Goal: Information Seeking & Learning: Learn about a topic

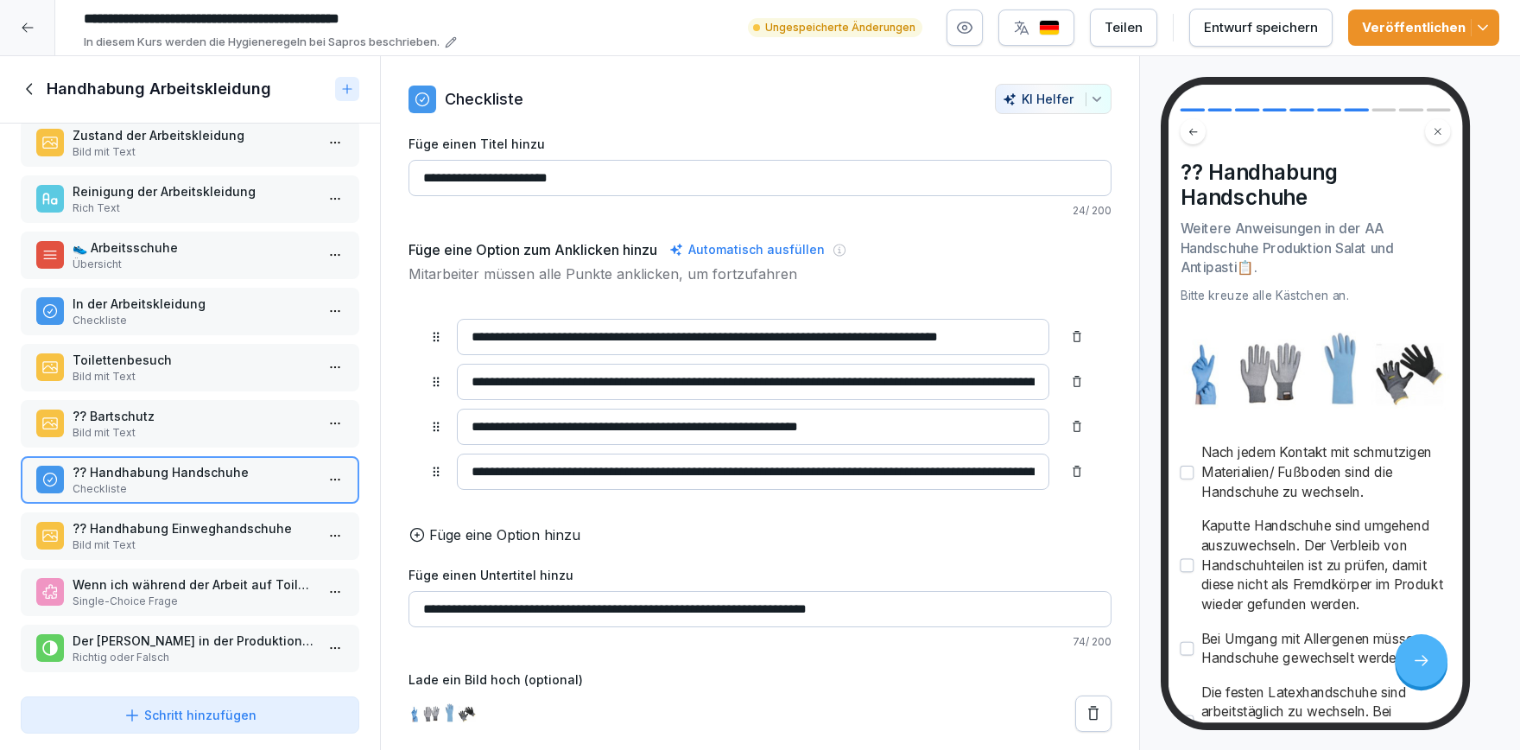
scroll to position [153, 0]
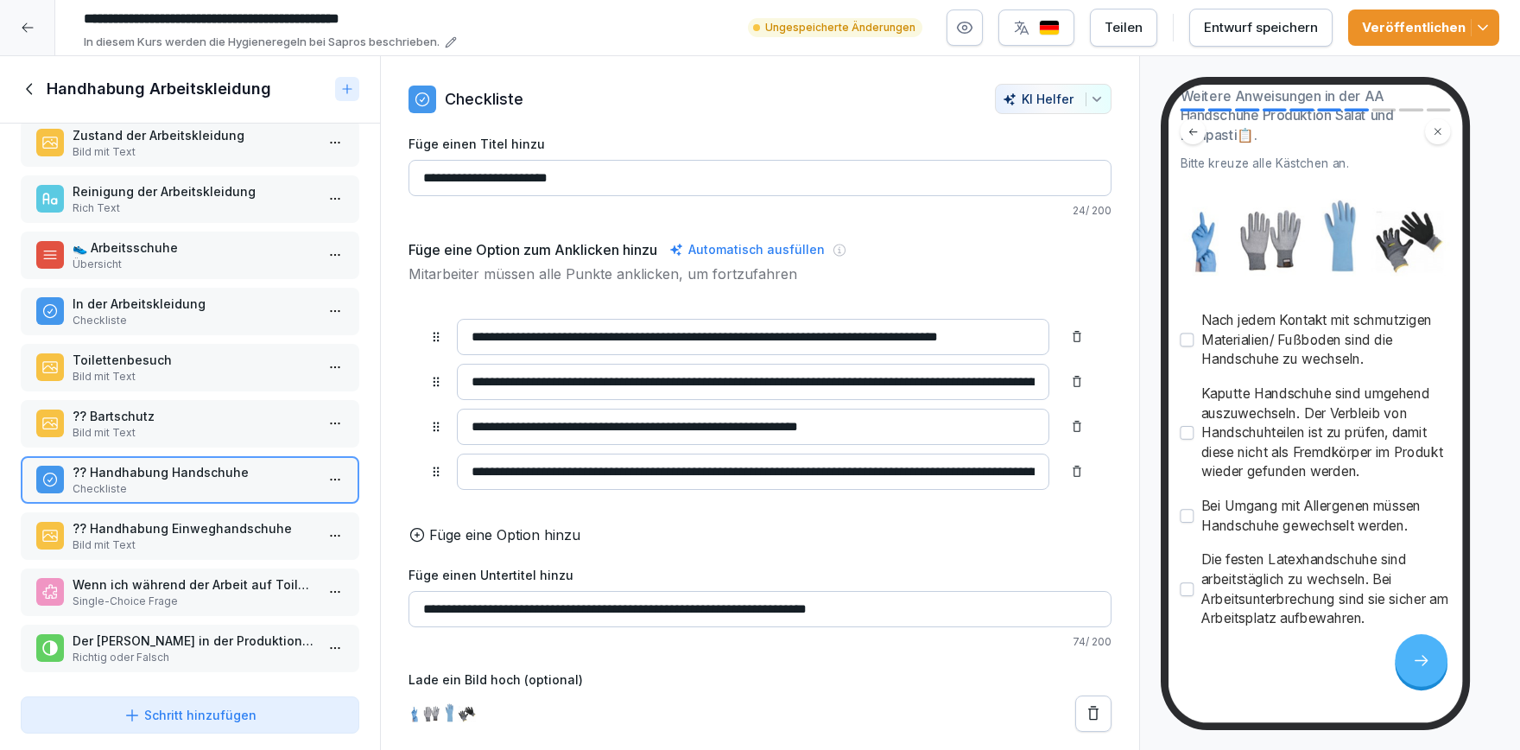
click at [928, 117] on div "**********" at bounding box center [760, 408] width 703 height 648
click at [1477, 40] on button "Veröffentlichen" at bounding box center [1423, 28] width 151 height 36
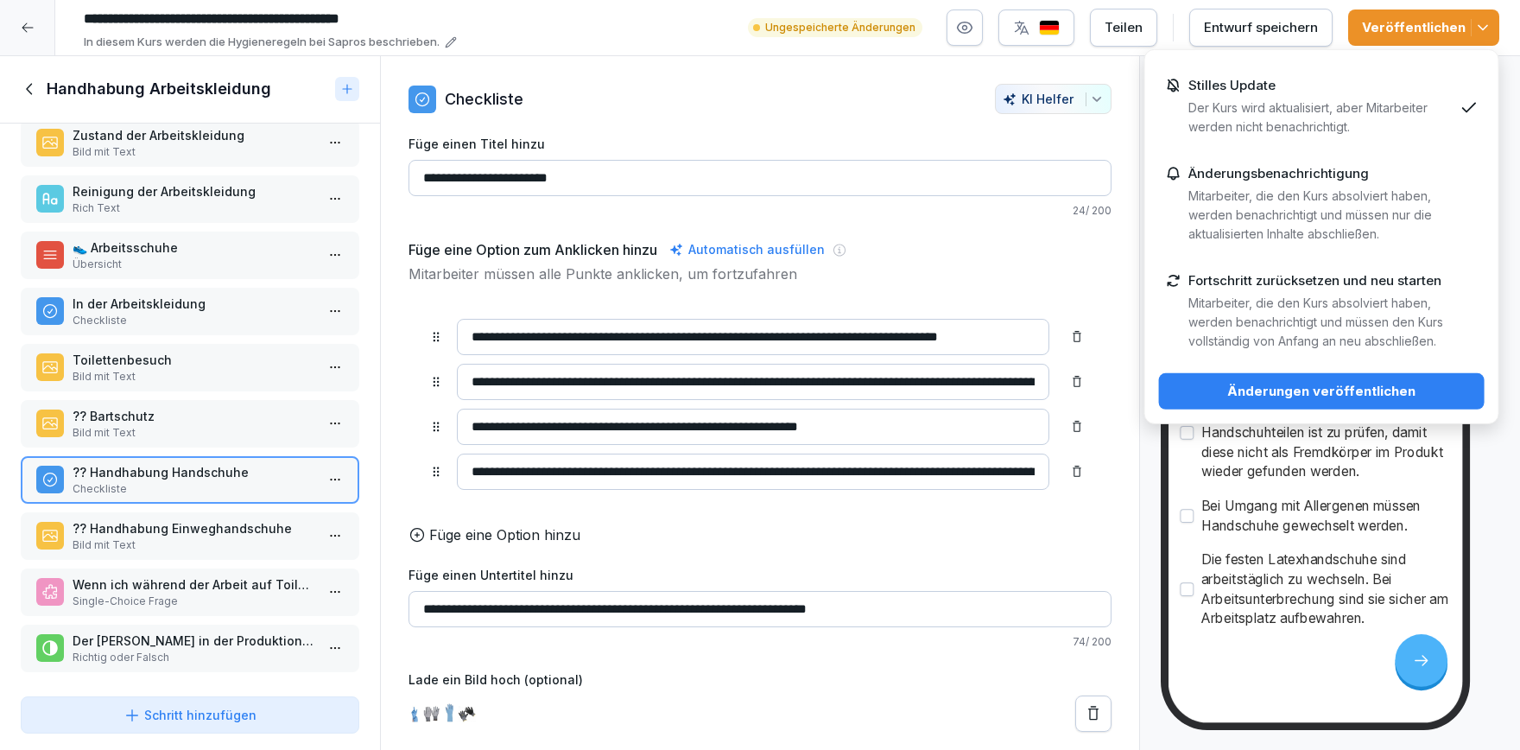
click at [1359, 92] on div "Stilles Update Der Kurs wird aktualisiert, aber Mitarbeiter werden nicht benach…" at bounding box center [1320, 107] width 265 height 59
click at [1360, 402] on button "Änderungen veröffentlichen" at bounding box center [1322, 391] width 326 height 36
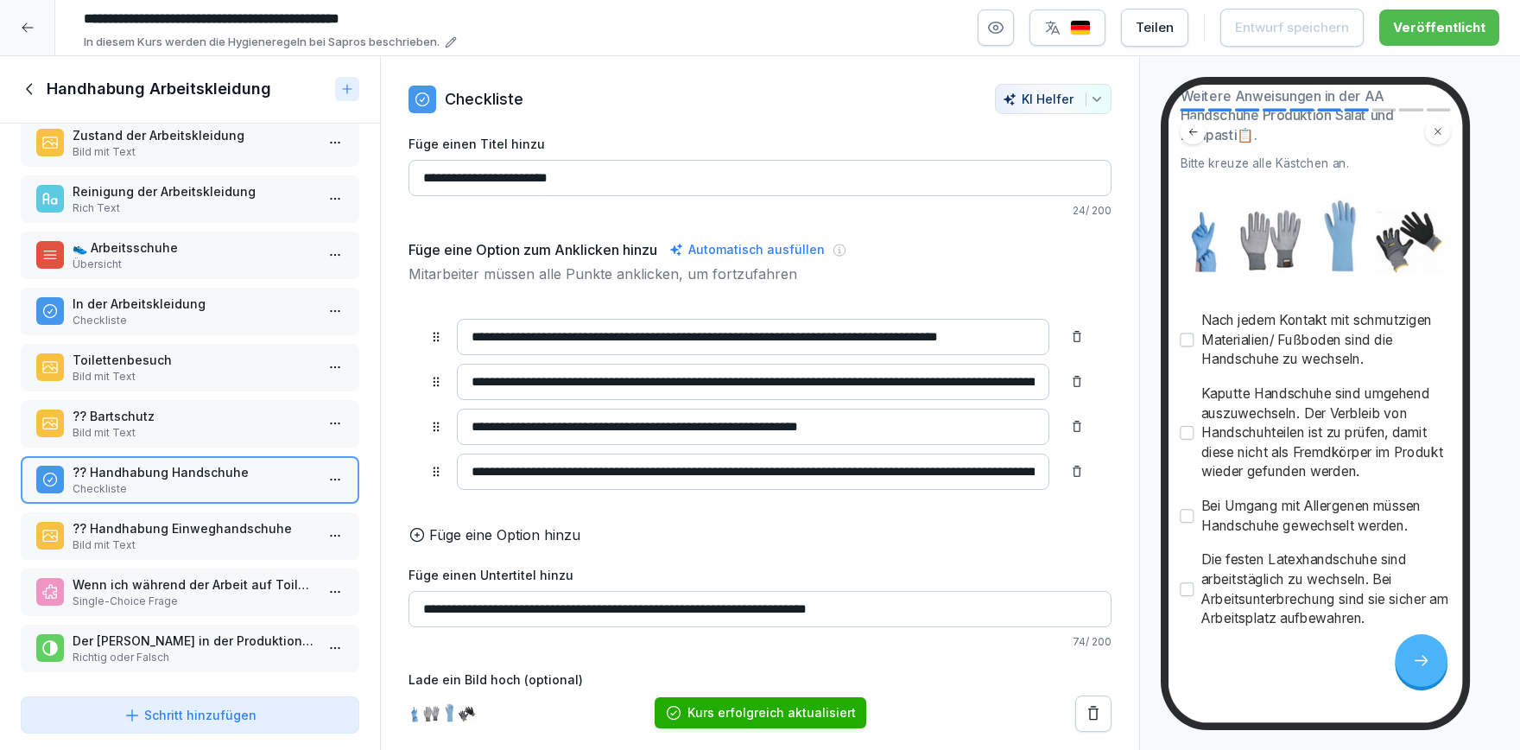
click at [37, 34] on div at bounding box center [27, 27] width 55 height 55
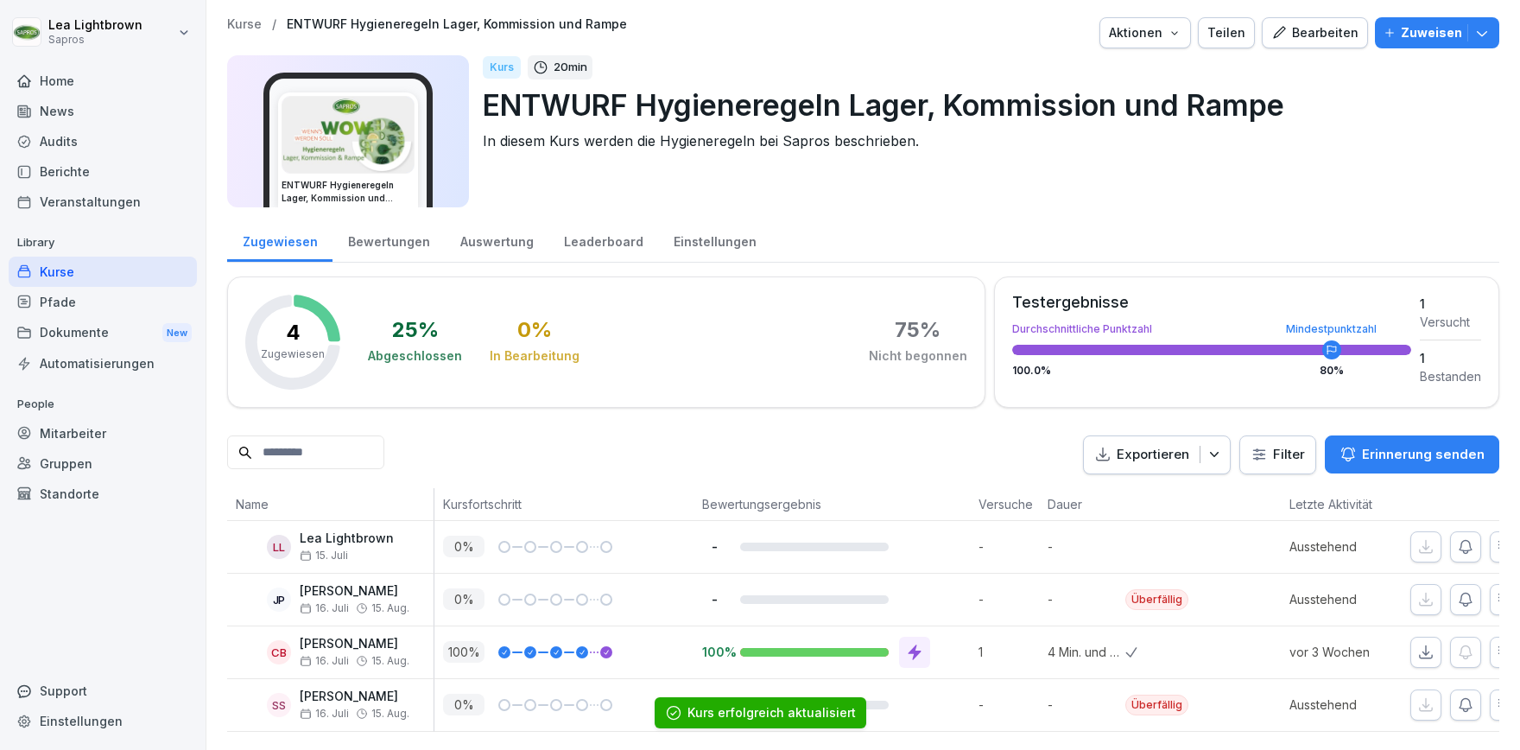
click at [81, 428] on div "Mitarbeiter" at bounding box center [103, 433] width 188 height 30
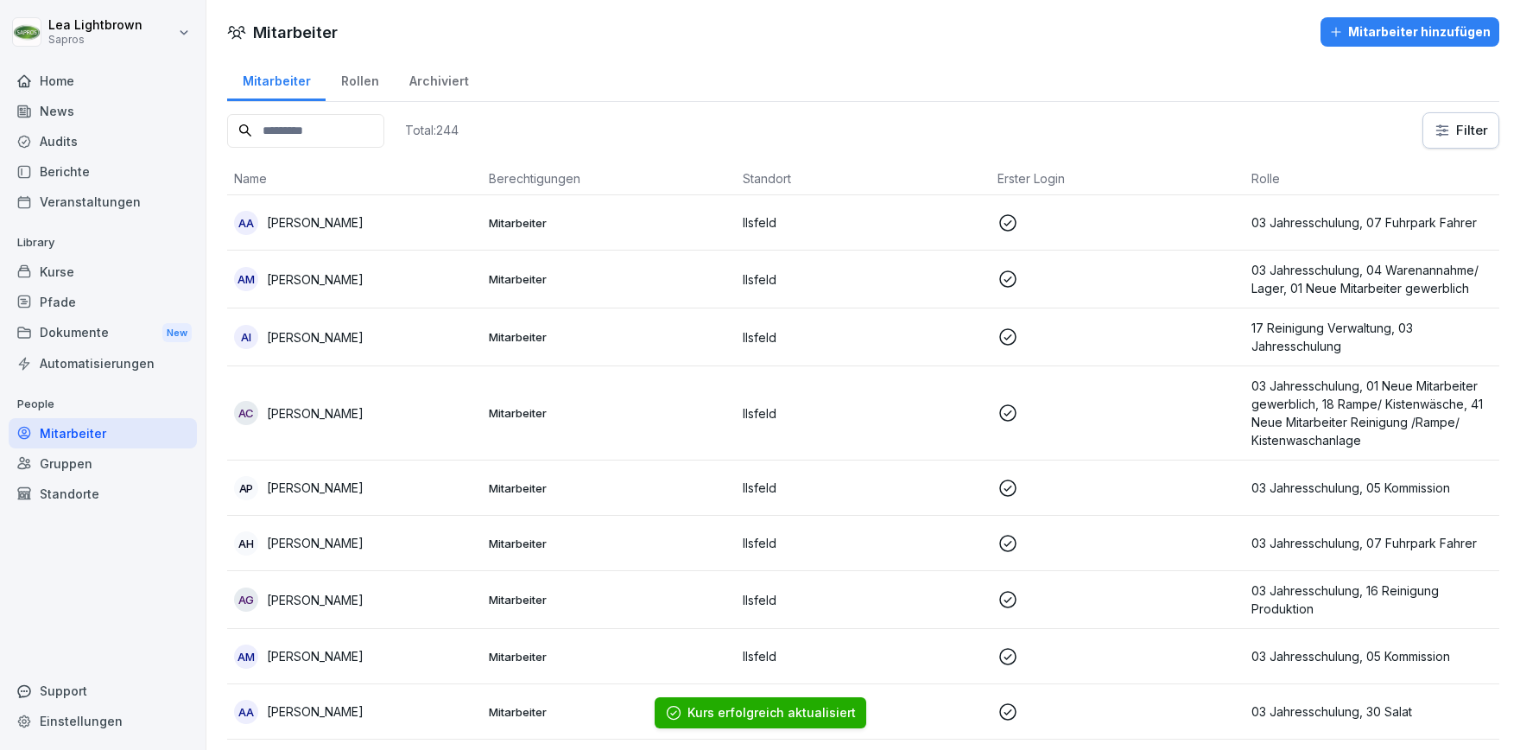
click at [353, 129] on input at bounding box center [305, 131] width 157 height 34
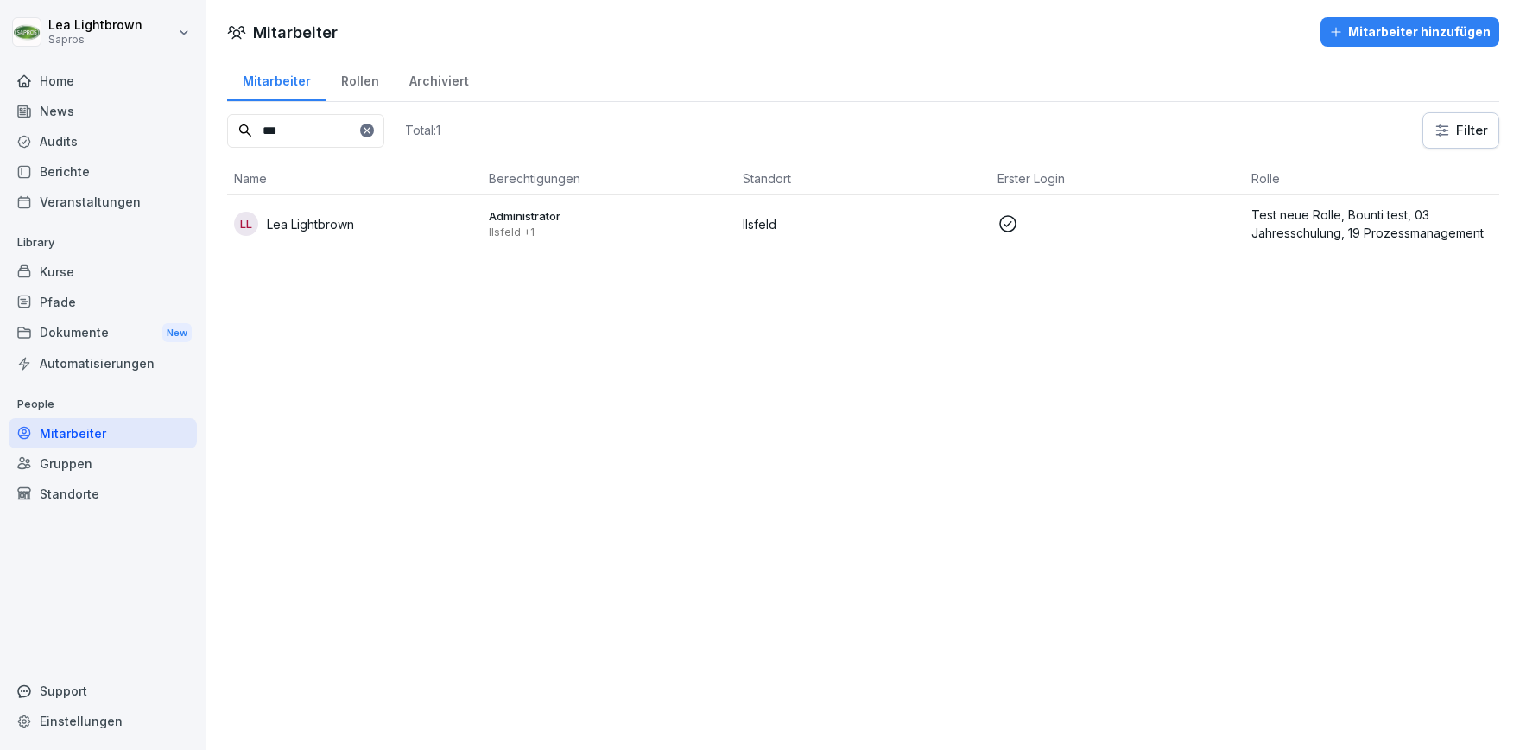
type input "***"
click at [604, 216] on p "Administrator" at bounding box center [609, 216] width 241 height 16
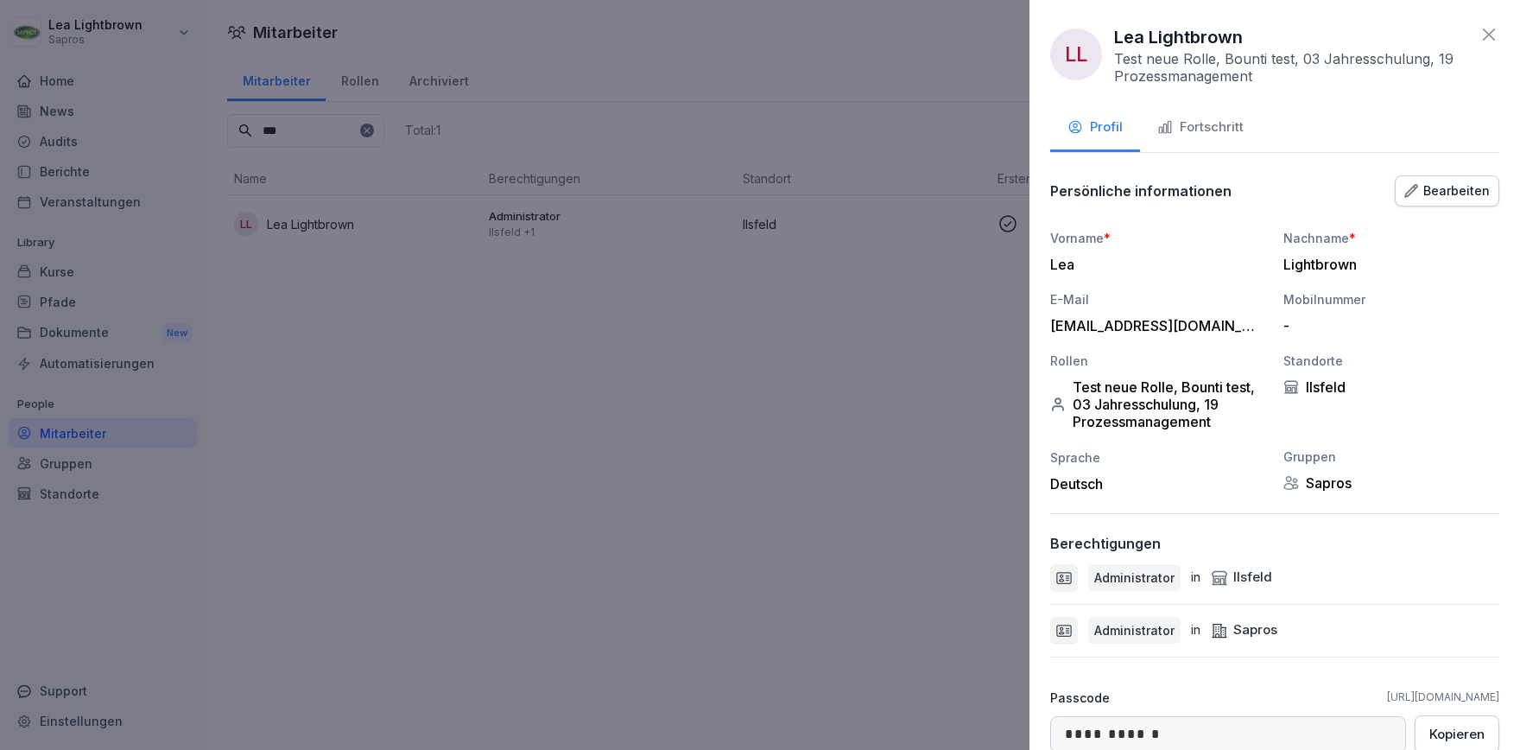
click at [793, 409] on div at bounding box center [760, 375] width 1520 height 750
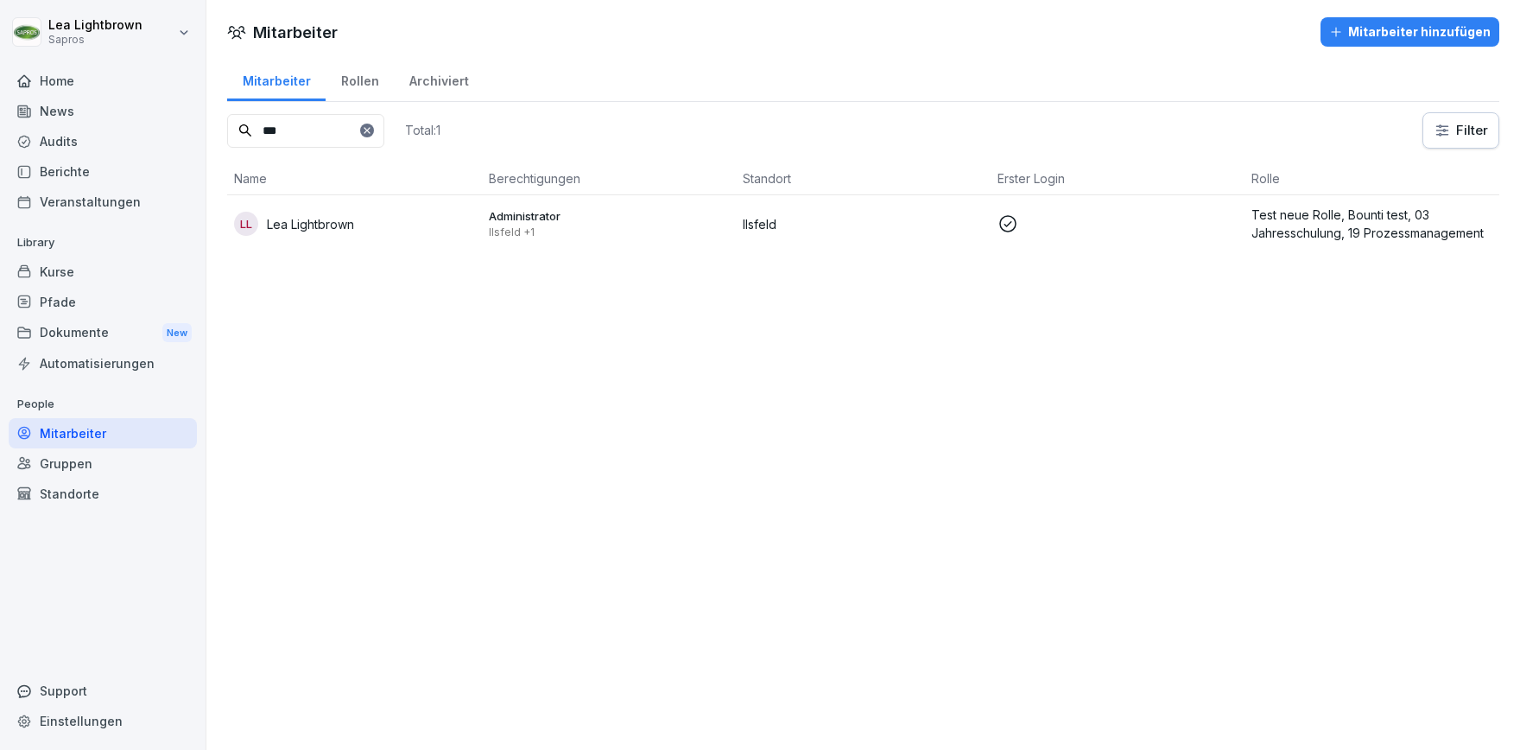
click at [107, 277] on div "Kurse" at bounding box center [103, 272] width 188 height 30
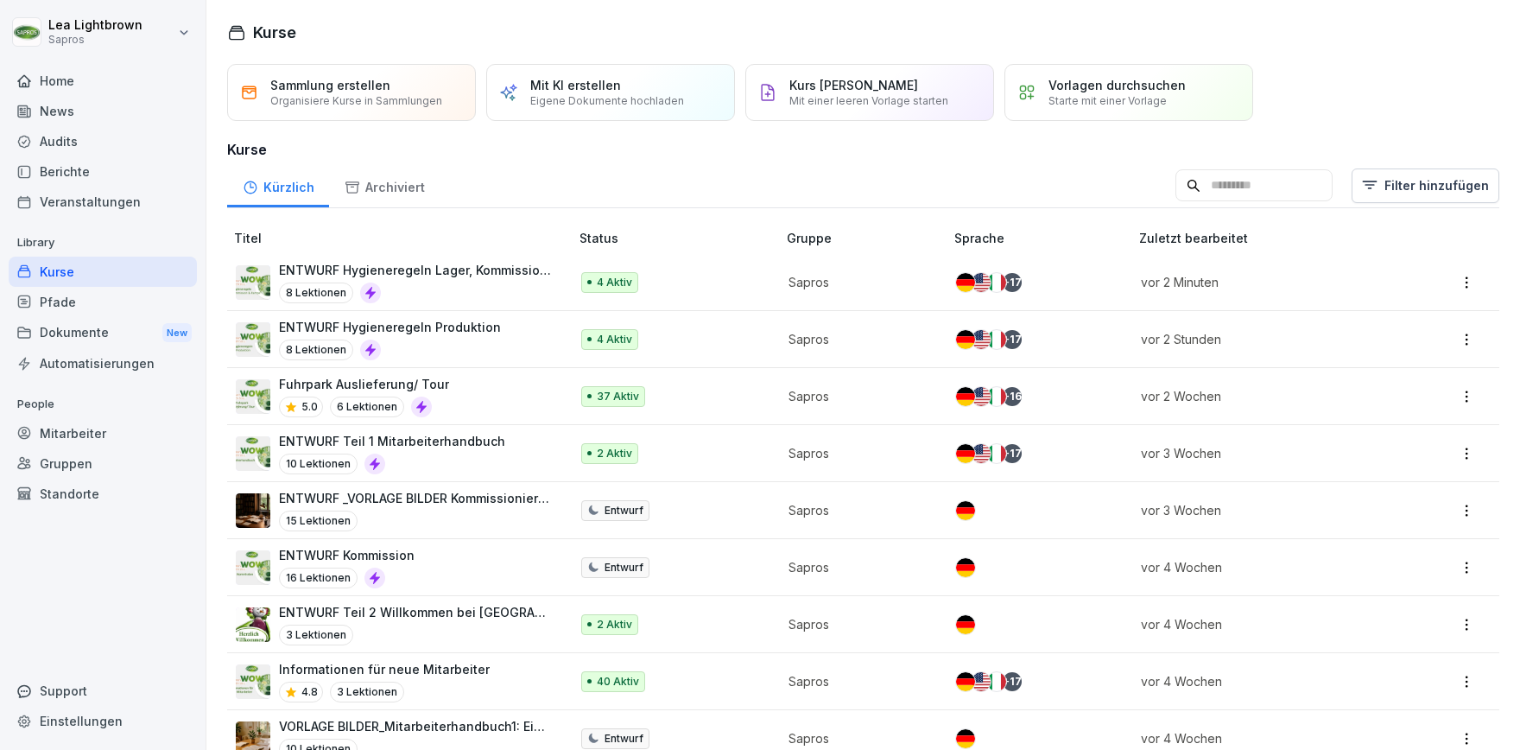
click at [73, 433] on div "Mitarbeiter" at bounding box center [103, 433] width 188 height 30
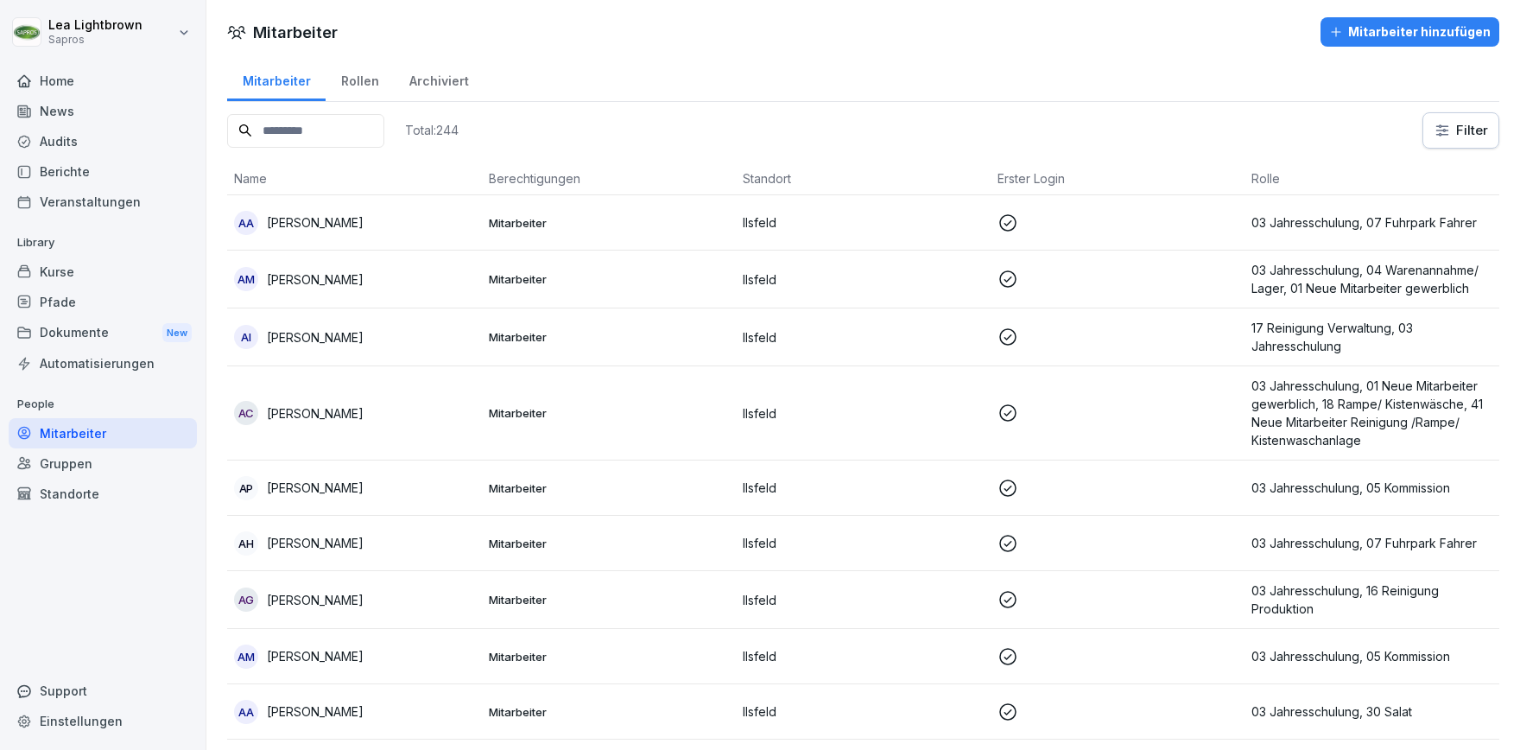
click at [367, 135] on input at bounding box center [305, 131] width 157 height 34
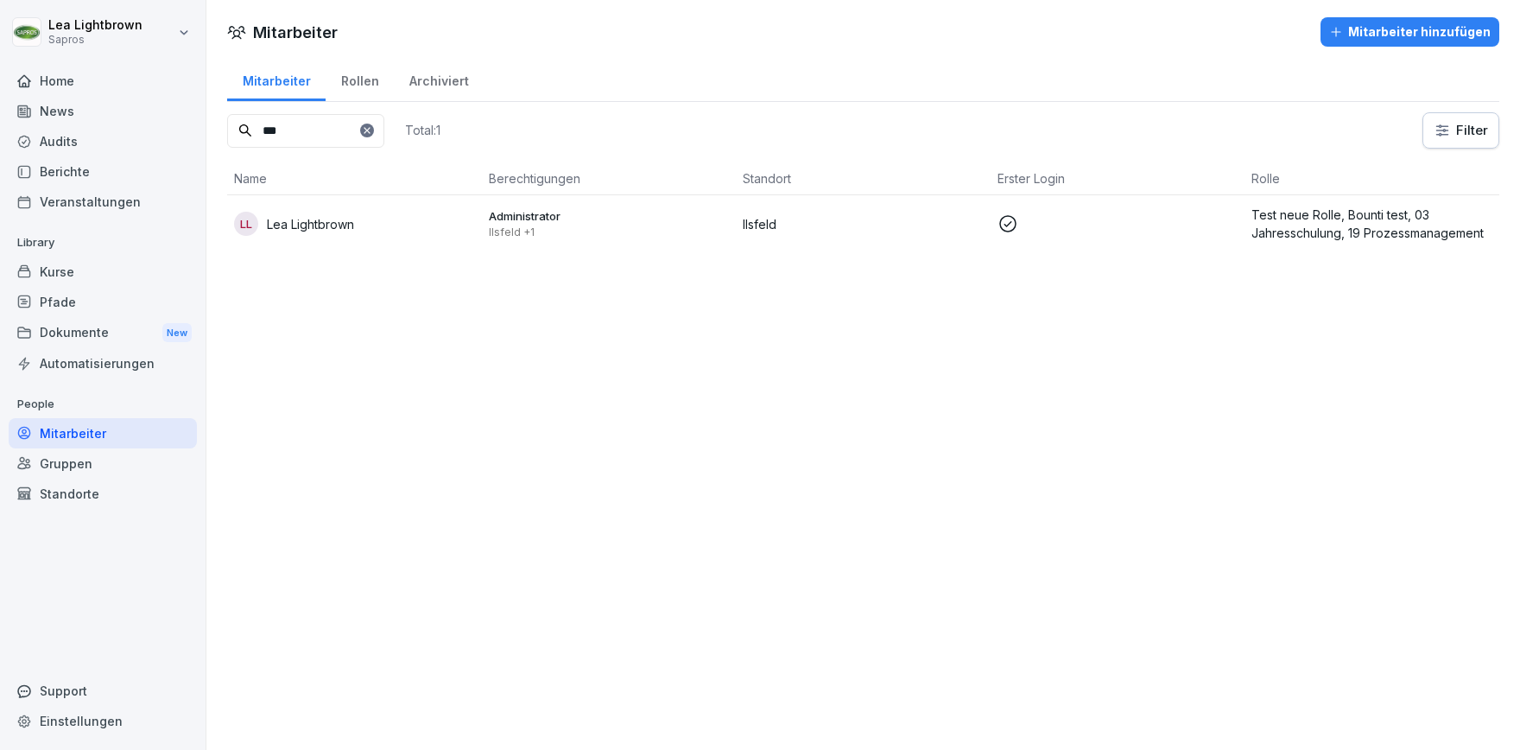
type input "***"
click at [394, 215] on div "LL Lea Lightbrown" at bounding box center [354, 224] width 241 height 24
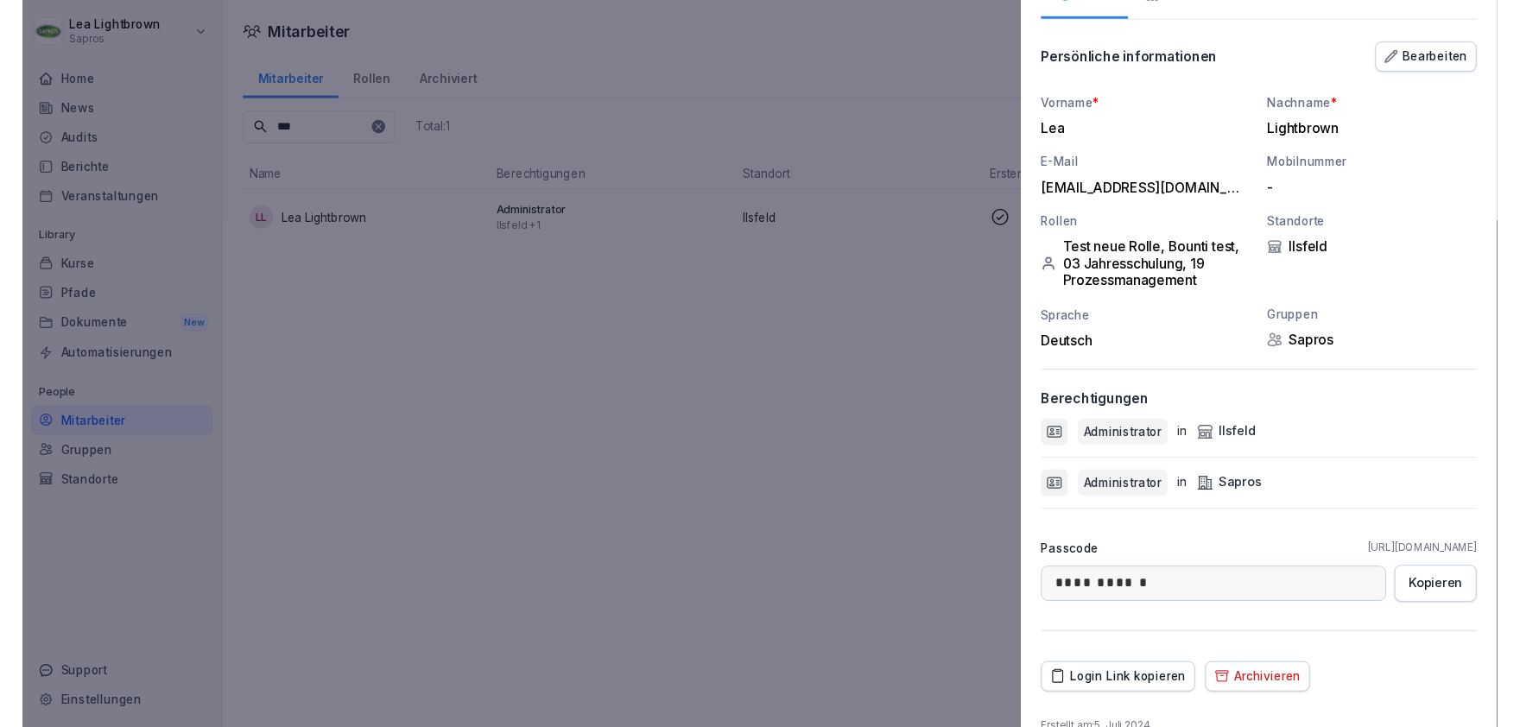
scroll to position [162, 0]
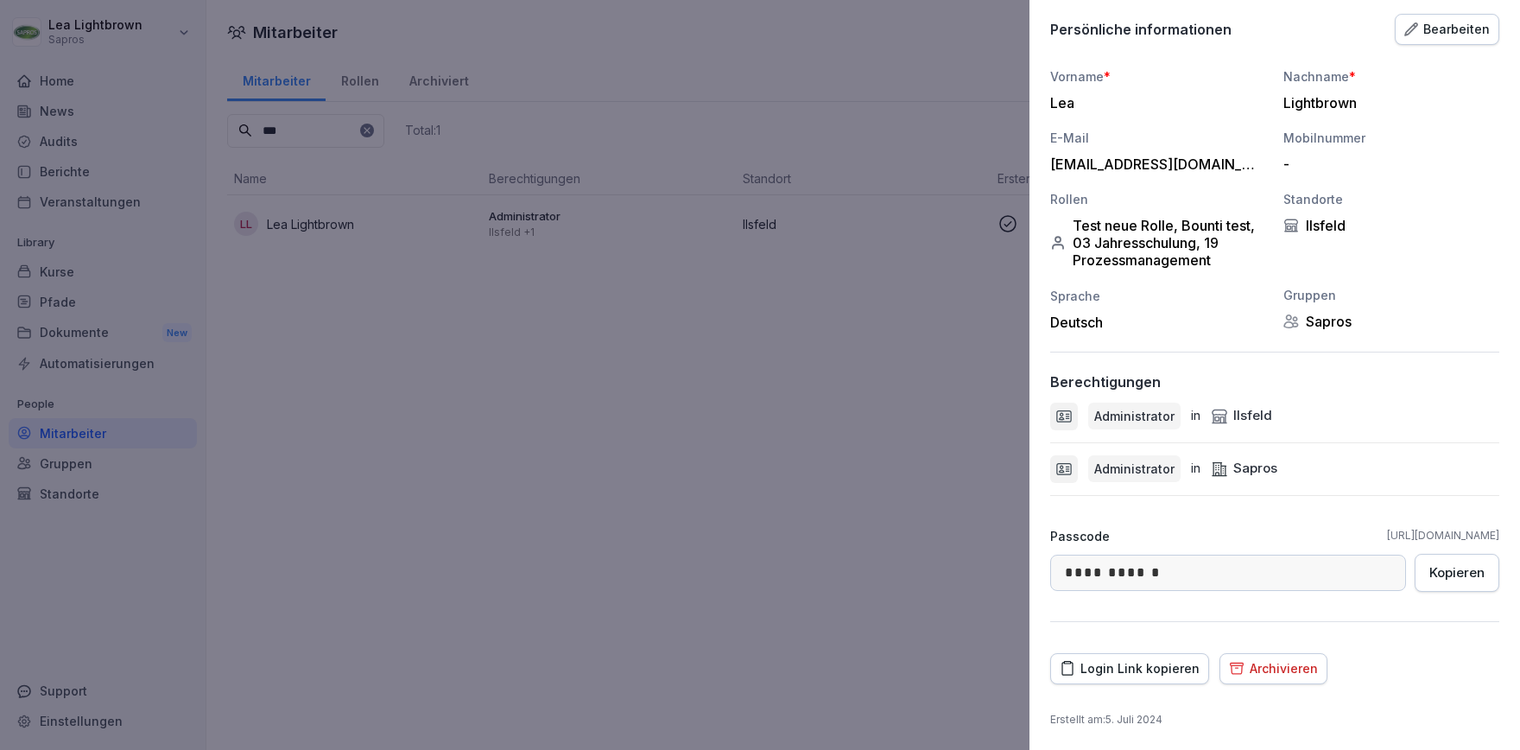
click at [1163, 675] on div "Login Link kopieren" at bounding box center [1130, 668] width 140 height 19
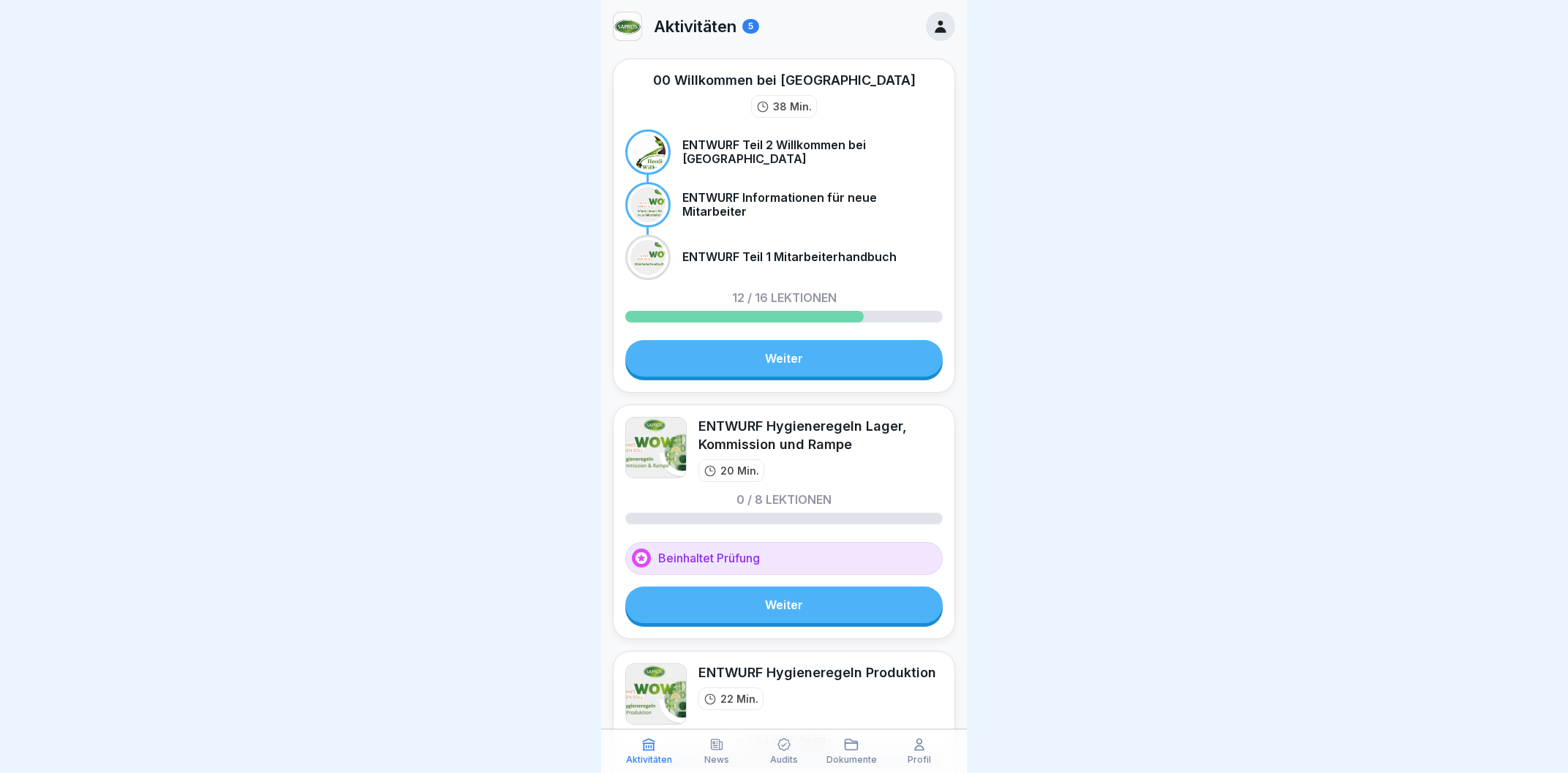
click at [795, 615] on link "Weiter" at bounding box center [783, 605] width 317 height 36
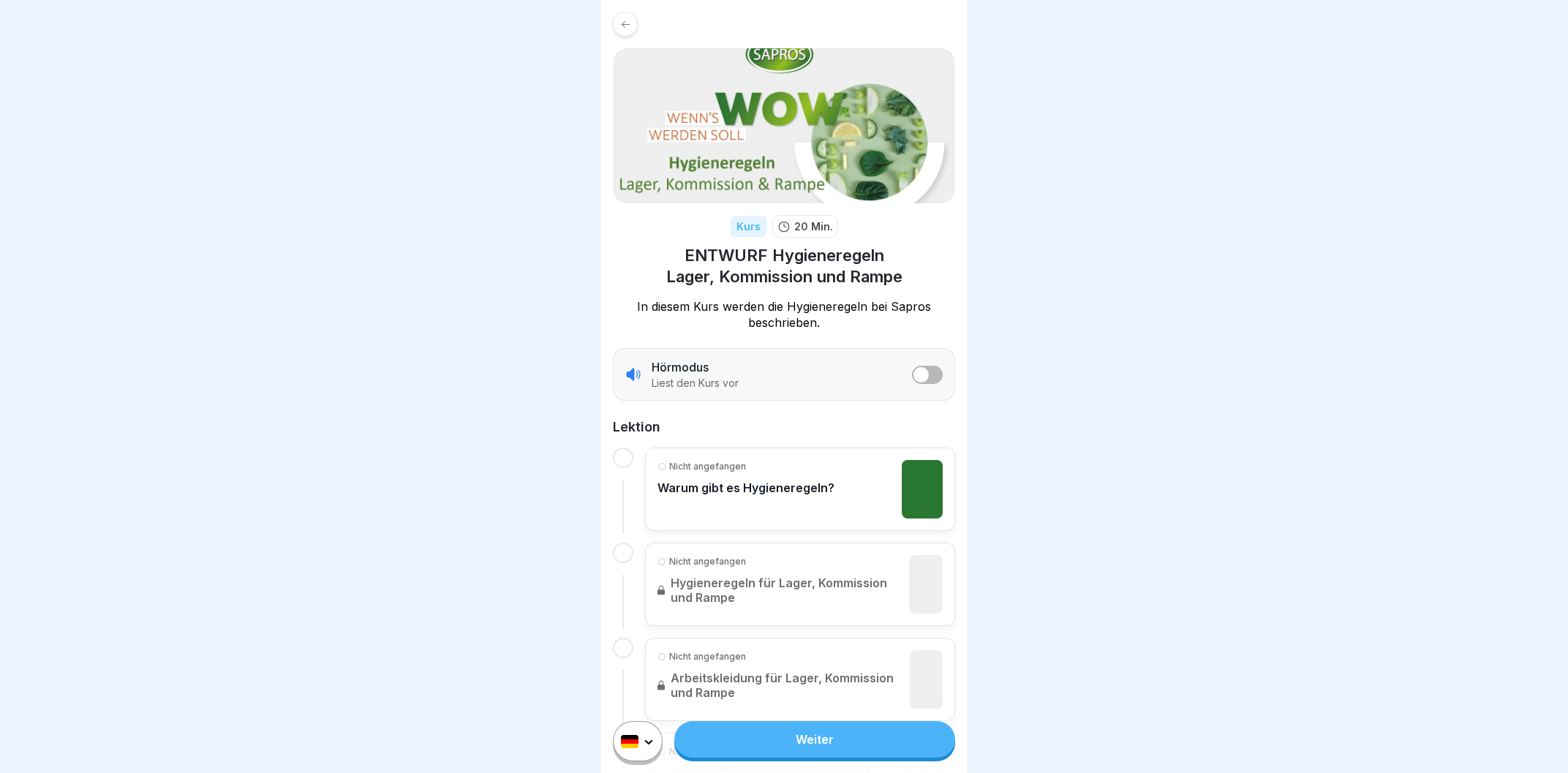
click at [930, 378] on button "listener mode" at bounding box center [927, 375] width 30 height 19
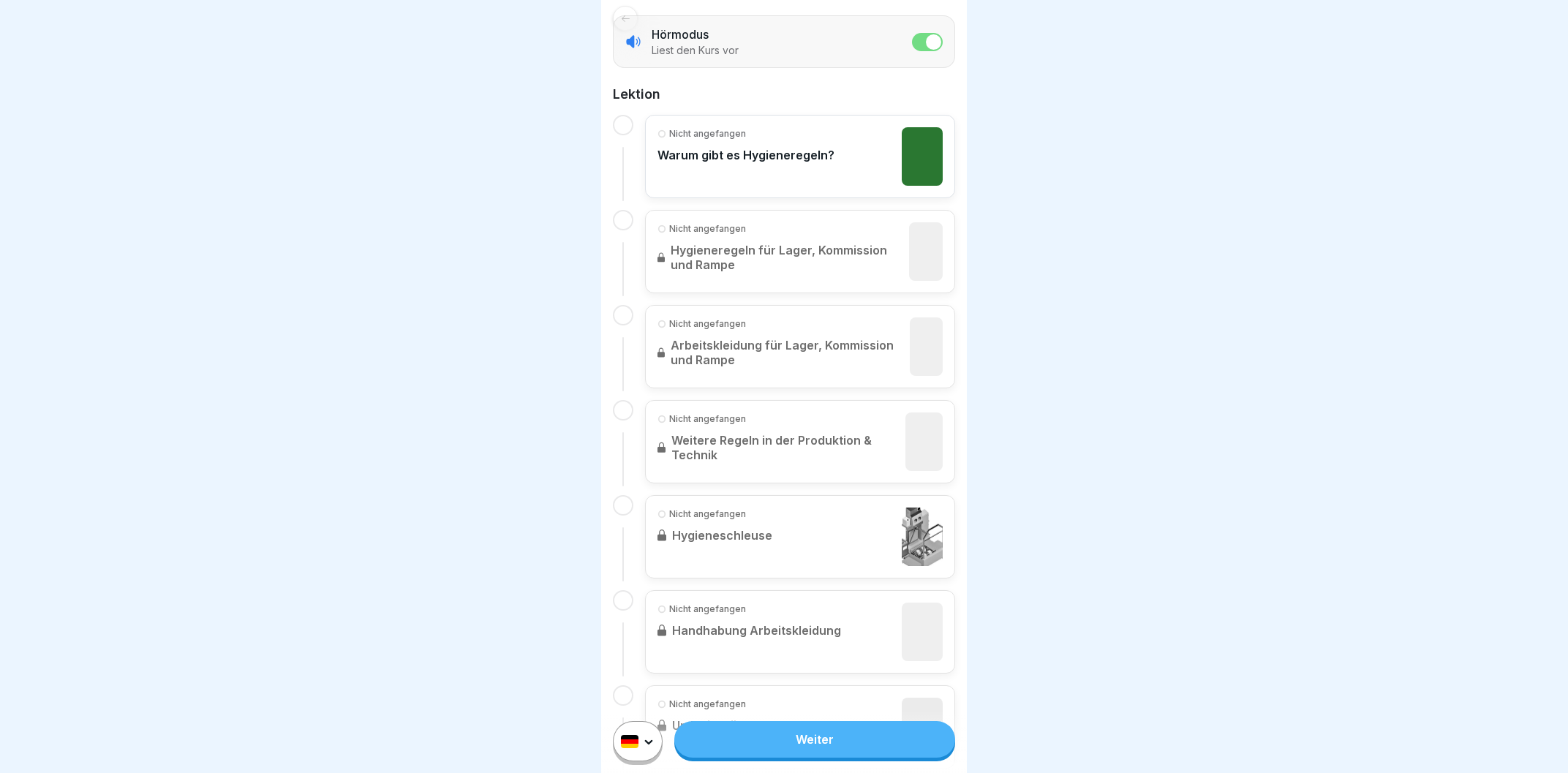
click at [801, 737] on link "Weiter" at bounding box center [814, 739] width 281 height 36
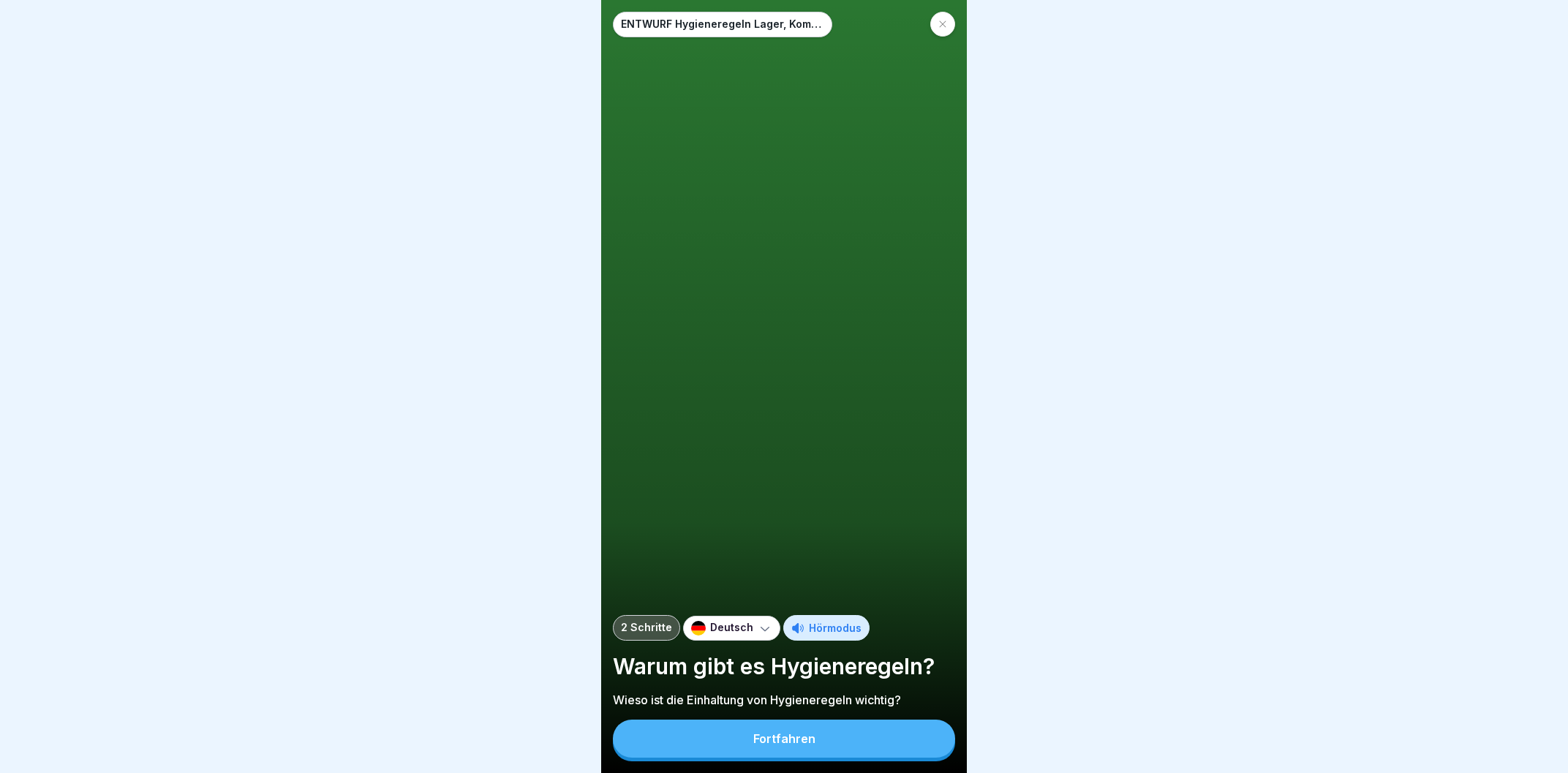
click at [799, 749] on button "Fortfahren" at bounding box center [784, 738] width 342 height 38
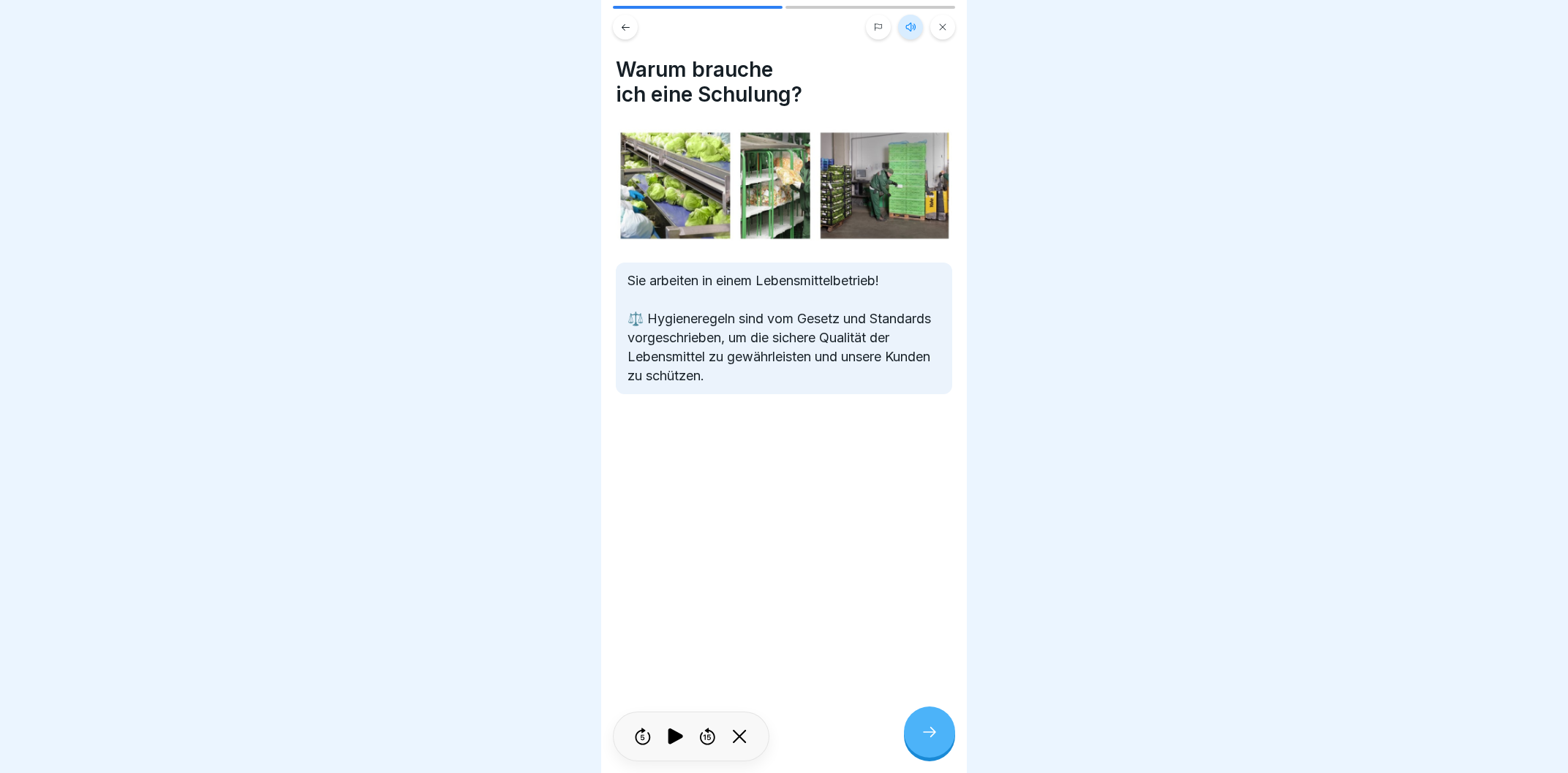
click at [668, 731] on icon at bounding box center [675, 736] width 14 height 16
click at [838, 638] on div "Warum brauche ich eine Schulung? Sie arbeiten in einem Lebensmittelbetrieb! ⚖️ …" at bounding box center [784, 386] width 366 height 773
click at [673, 742] on icon at bounding box center [675, 736] width 14 height 16
click at [941, 737] on div at bounding box center [930, 732] width 51 height 51
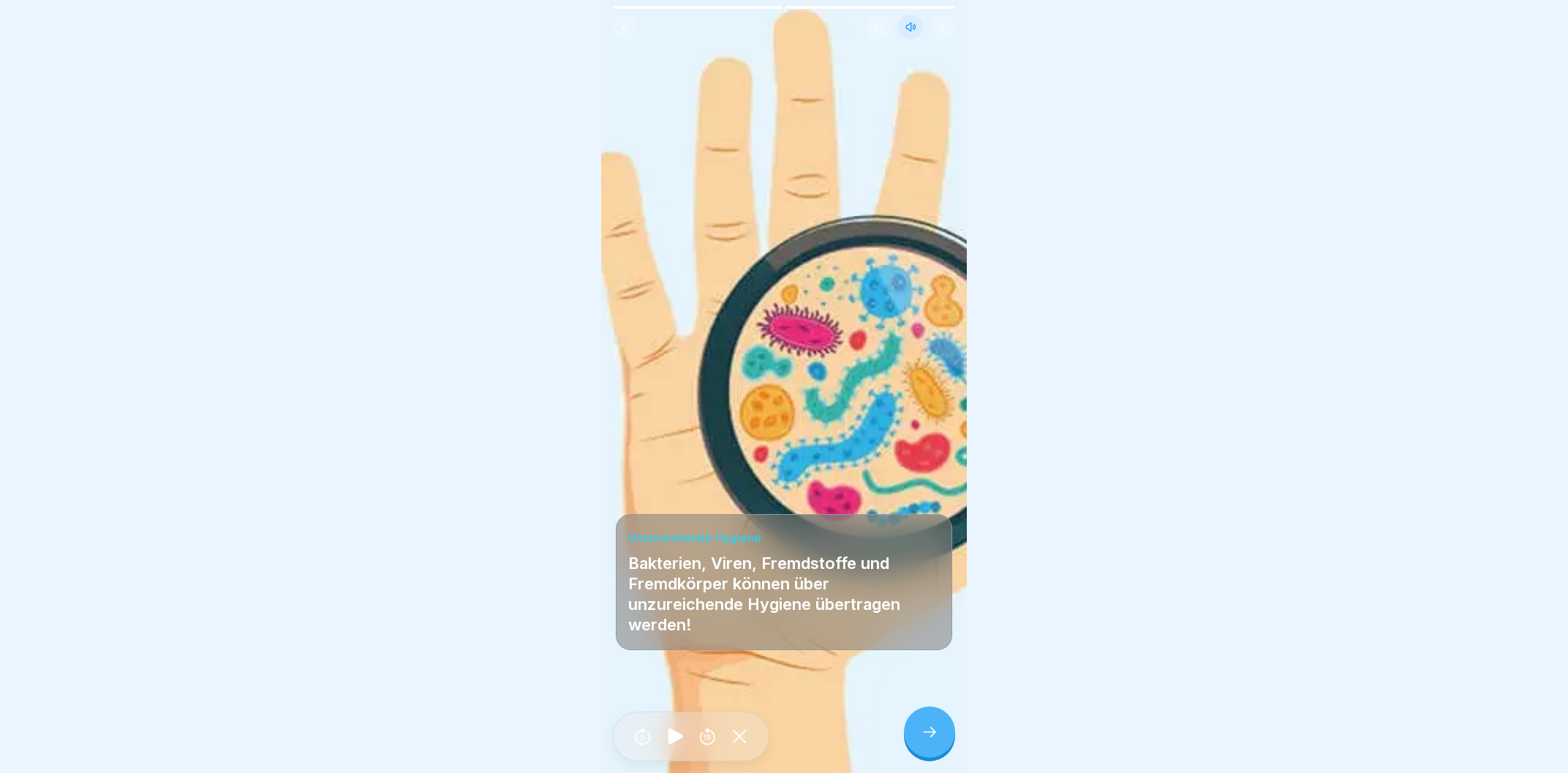
click at [670, 737] on icon at bounding box center [675, 736] width 14 height 16
click at [947, 24] on button at bounding box center [942, 26] width 25 height 25
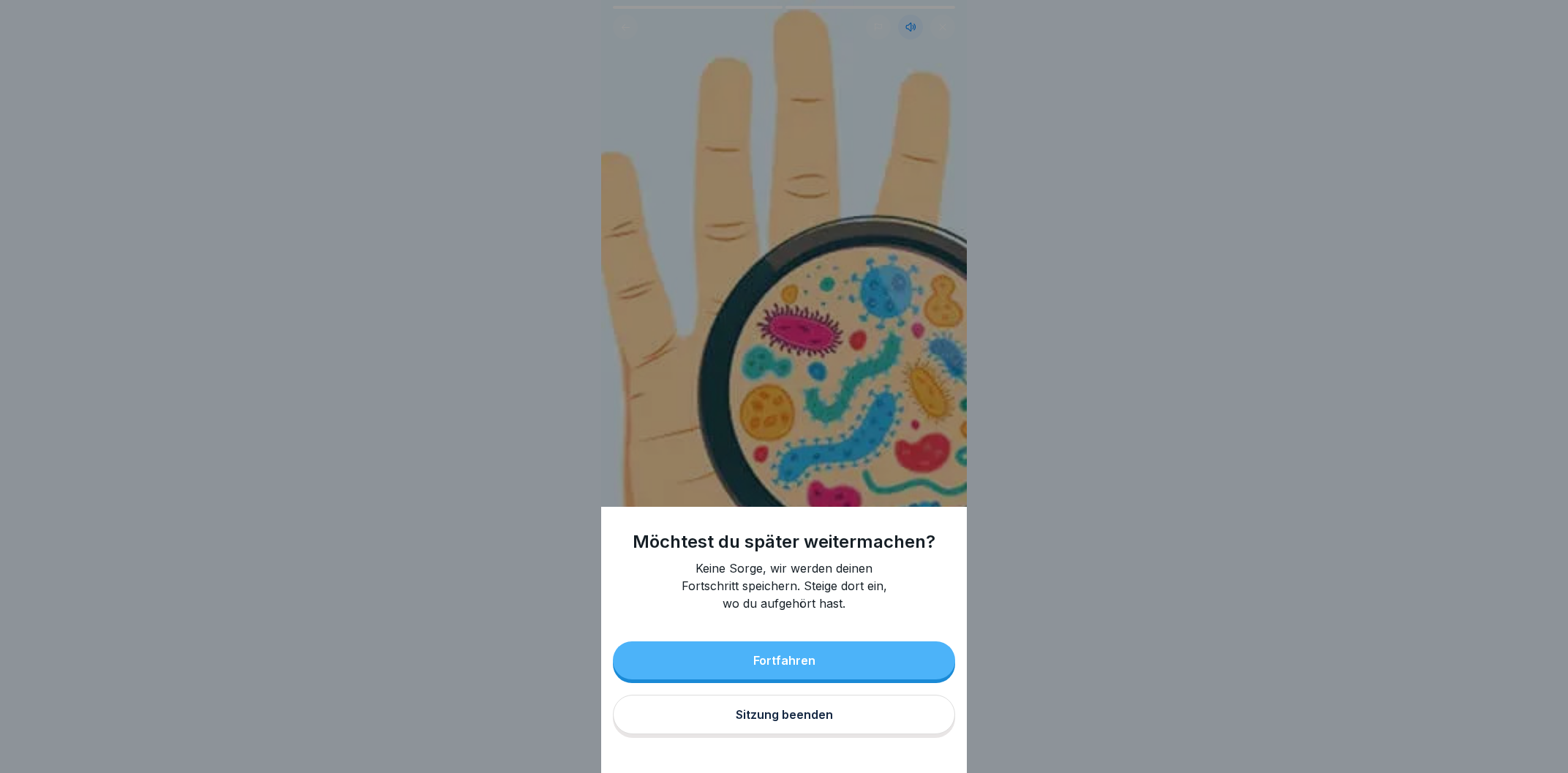
click at [824, 712] on div "Sitzung beenden" at bounding box center [784, 715] width 97 height 14
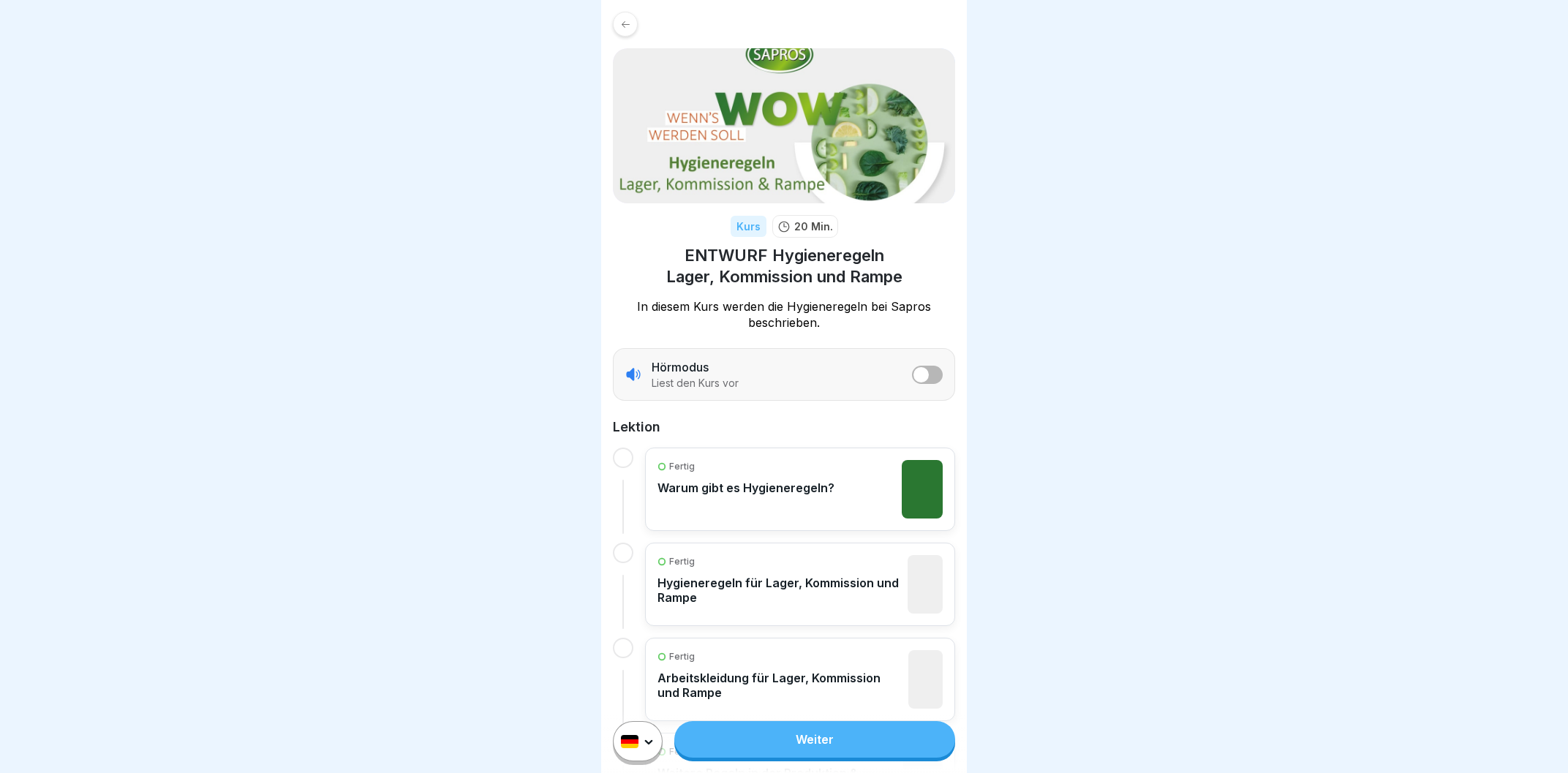
click at [623, 27] on icon at bounding box center [625, 24] width 11 height 11
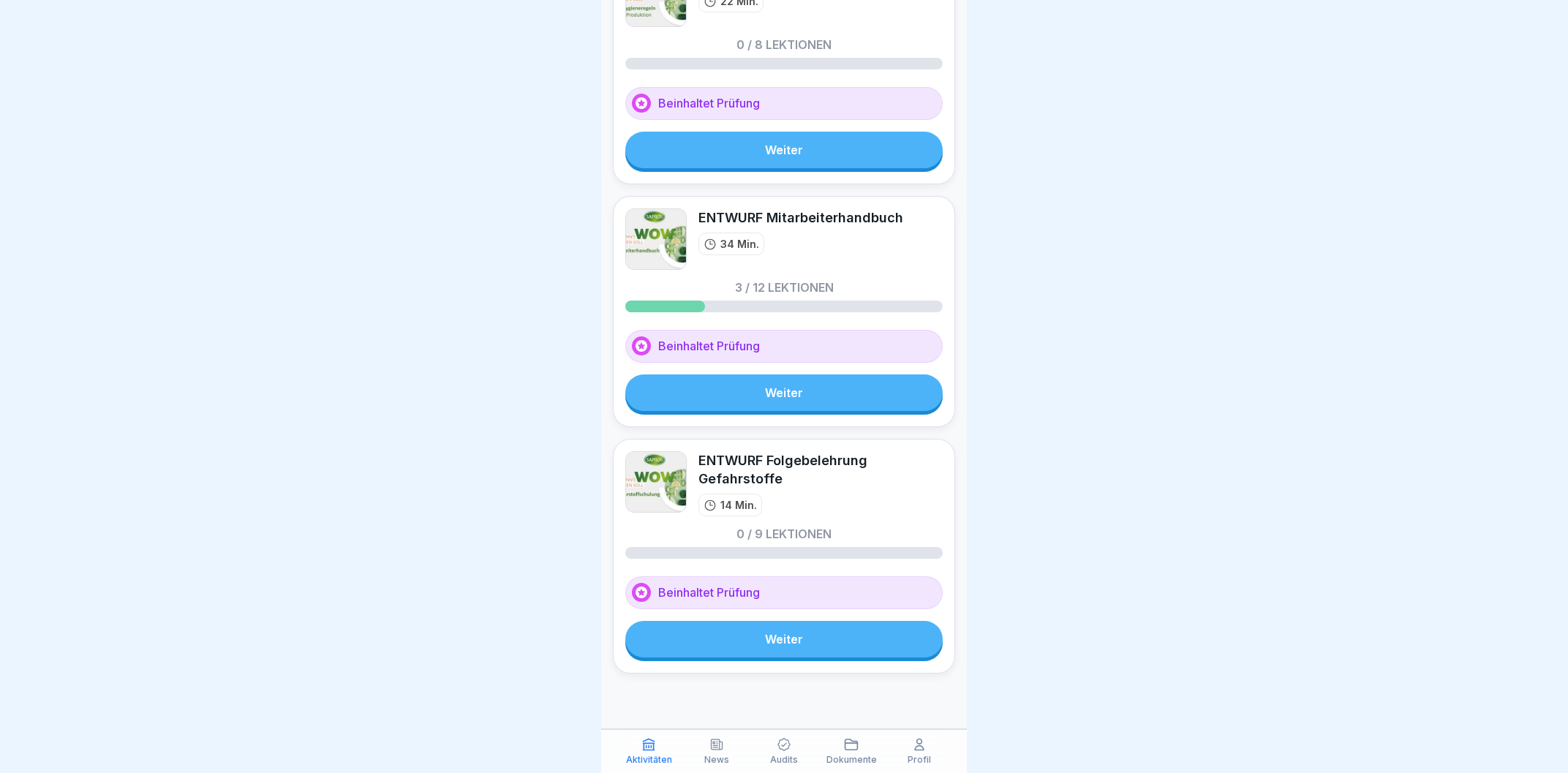
scroll to position [199, 0]
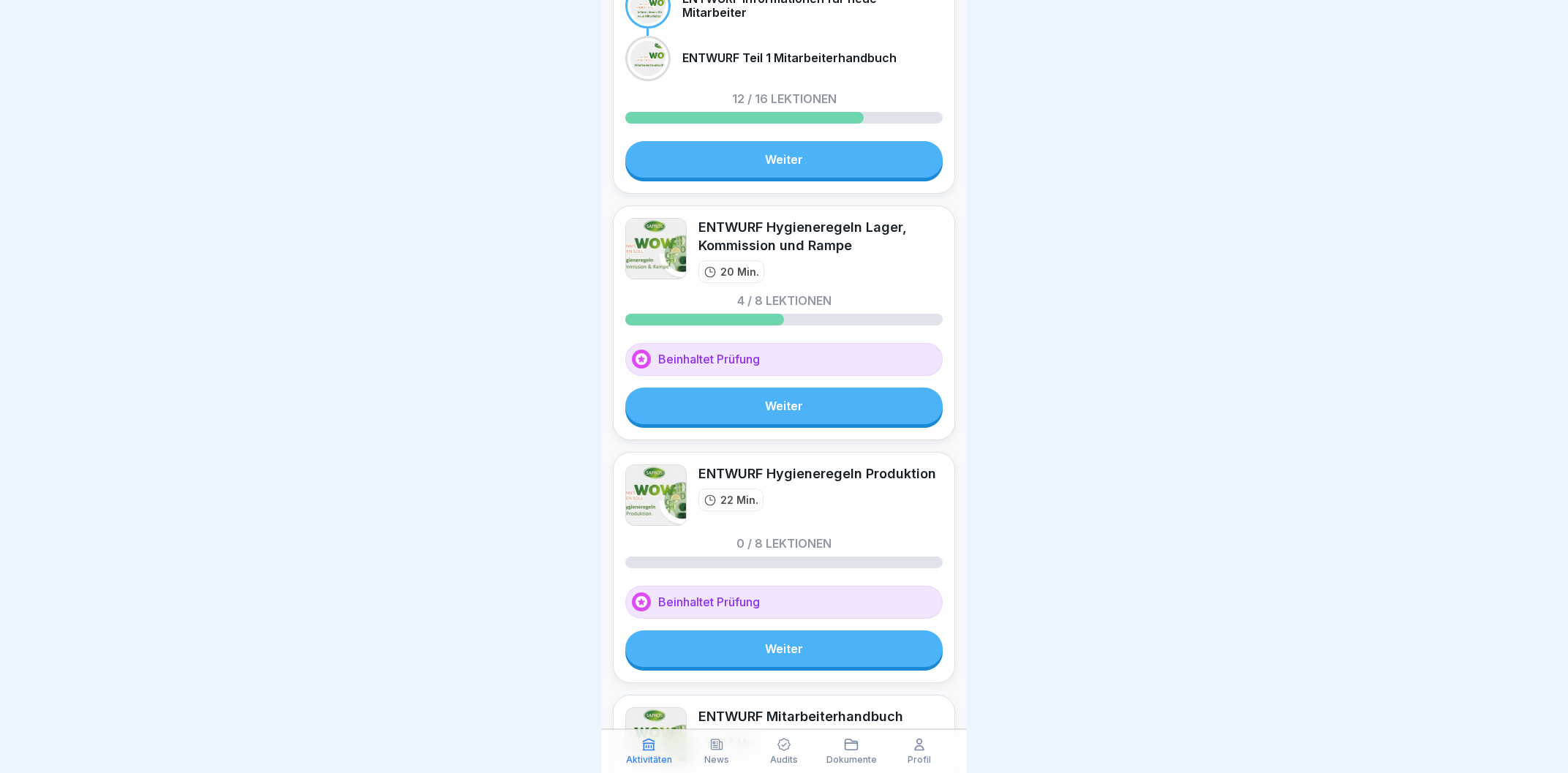
click at [915, 749] on icon at bounding box center [919, 744] width 8 height 11
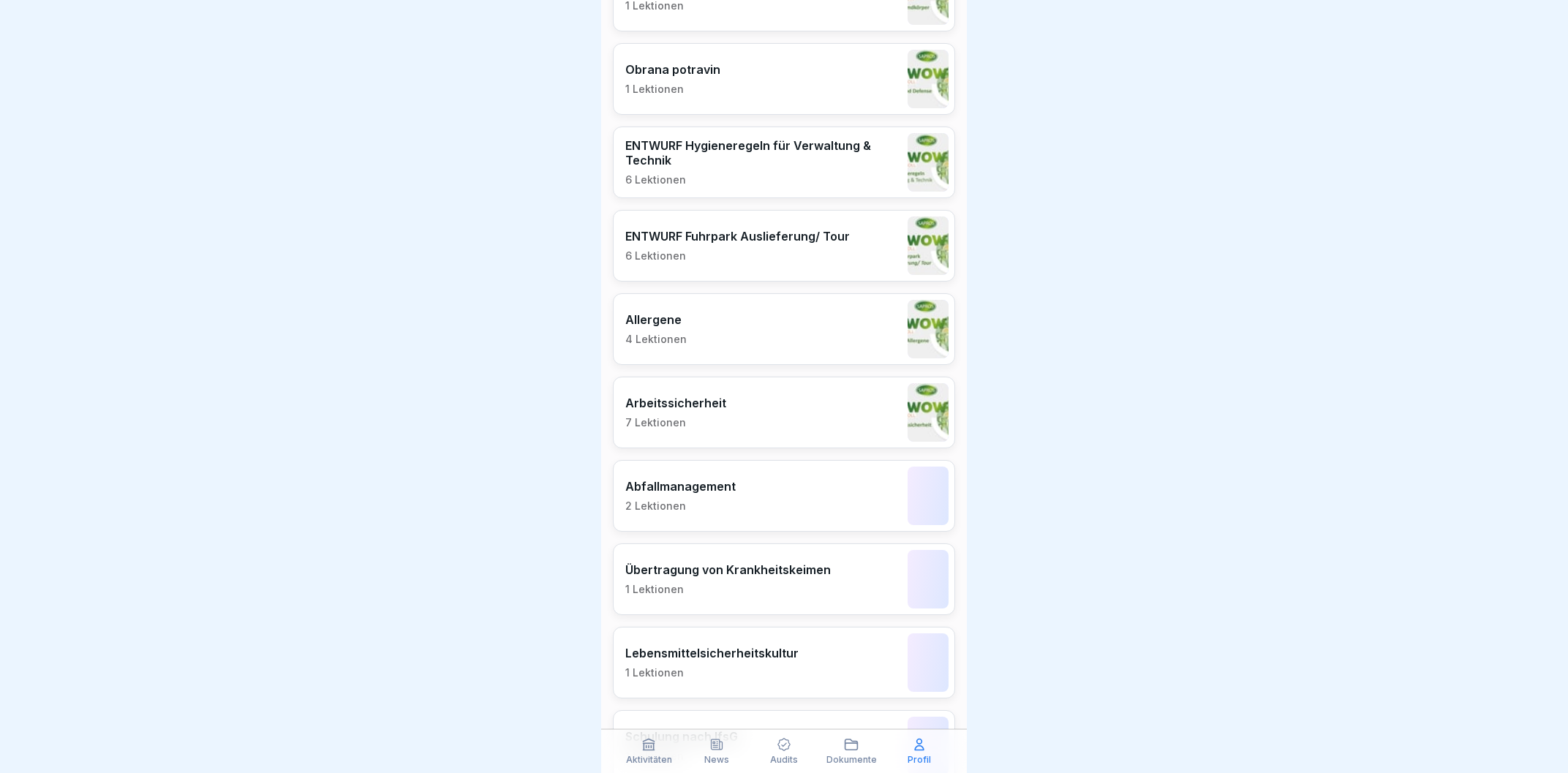
scroll to position [666, 0]
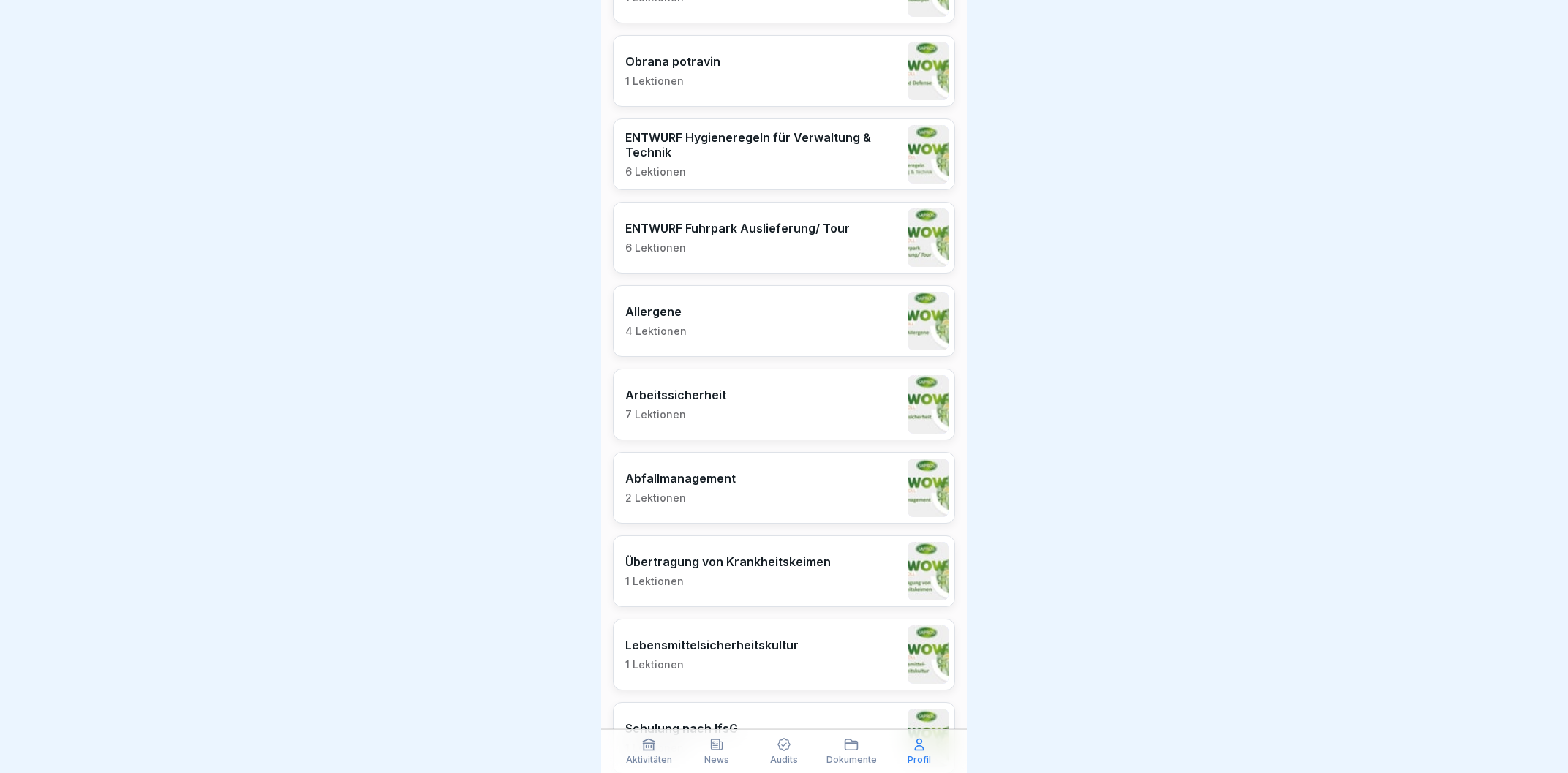
click at [726, 663] on p "1 Lektionen" at bounding box center [711, 665] width 174 height 14
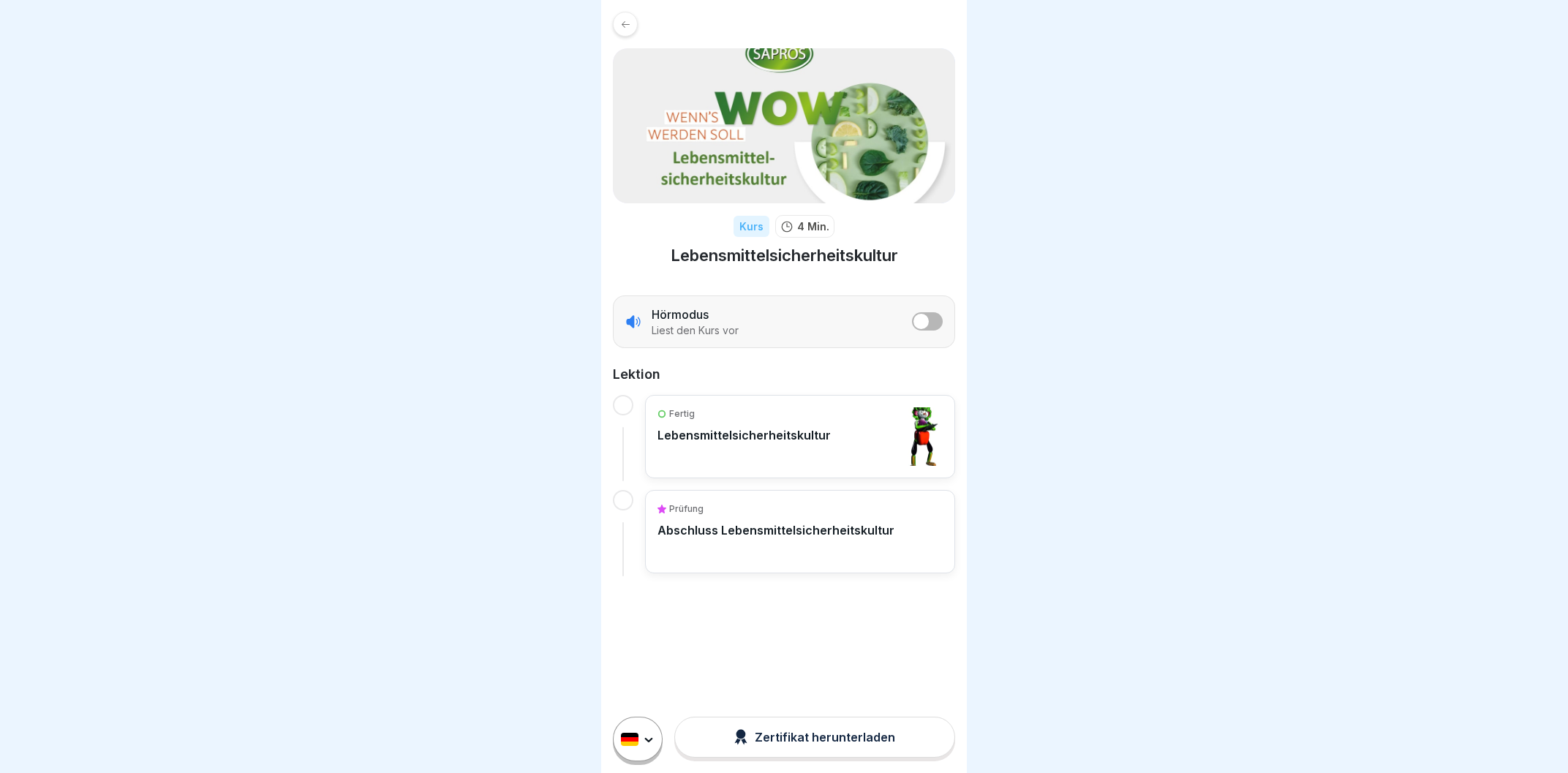
click at [925, 319] on span "listener mode" at bounding box center [921, 322] width 15 height 15
click at [755, 442] on p "Lebensmittelsicherheitskultur" at bounding box center [743, 434] width 174 height 14
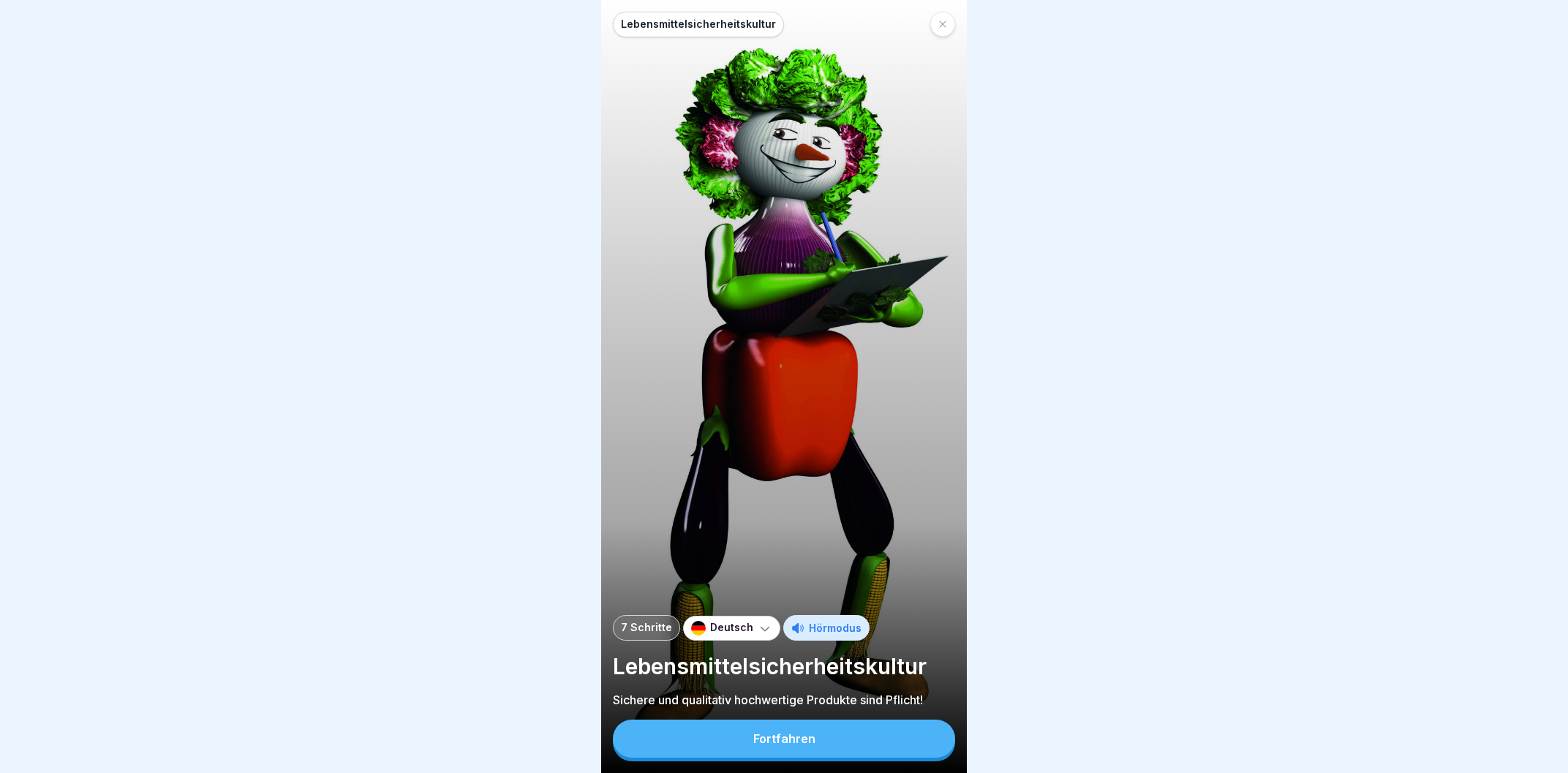
click at [822, 739] on button "Fortfahren" at bounding box center [784, 738] width 342 height 38
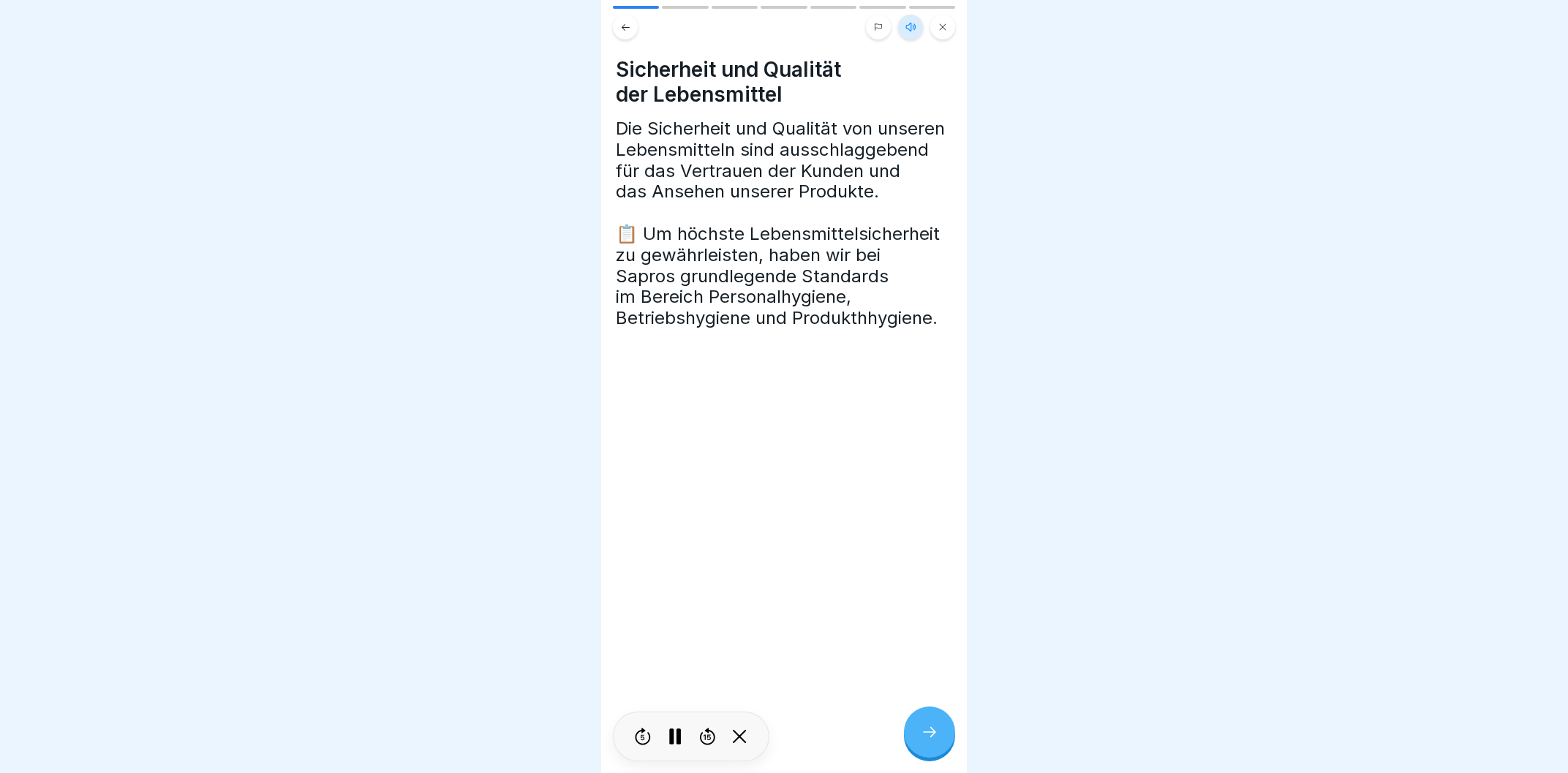
click at [919, 731] on div at bounding box center [930, 732] width 51 height 51
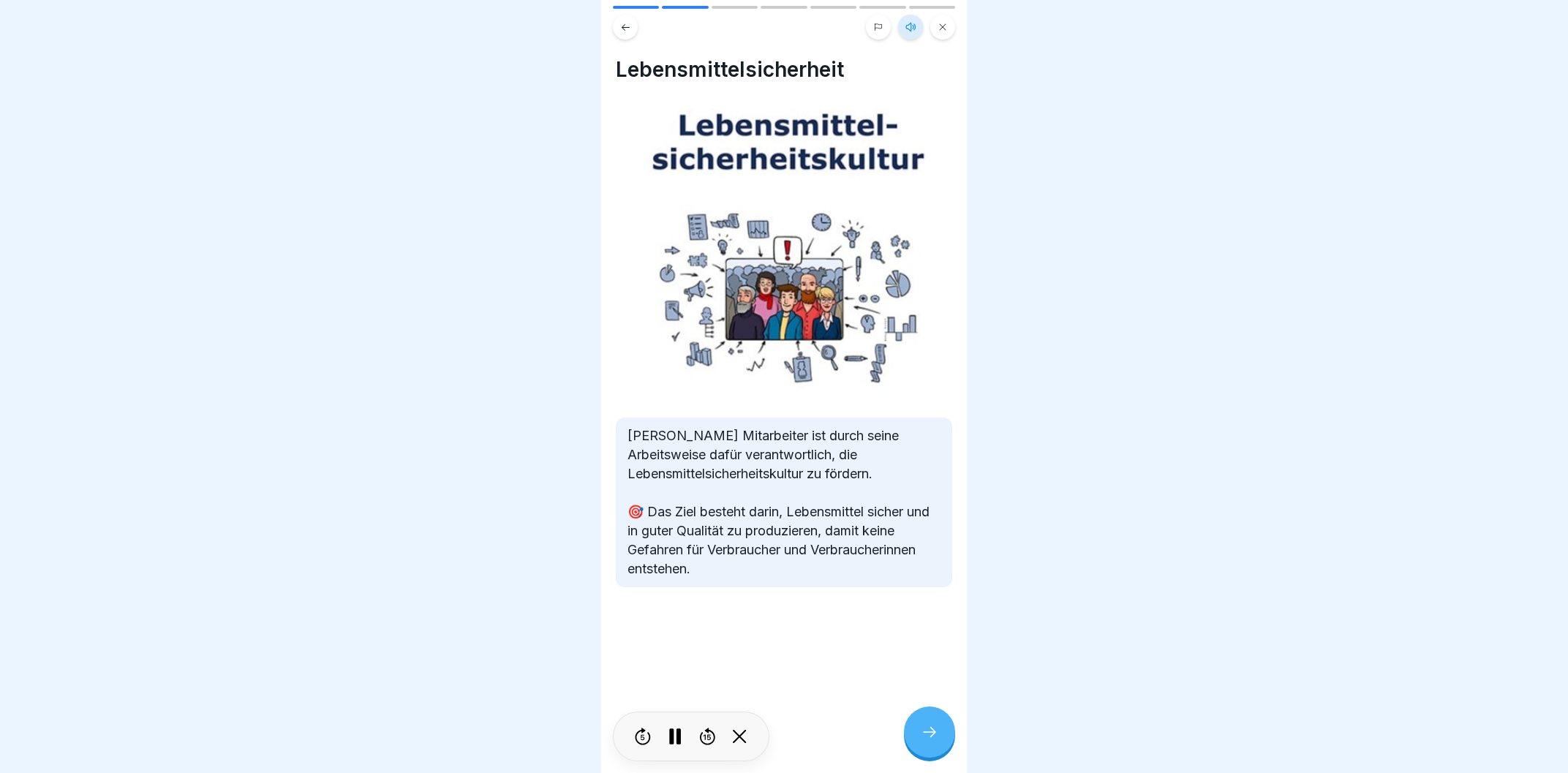
click at [922, 731] on icon at bounding box center [929, 732] width 18 height 18
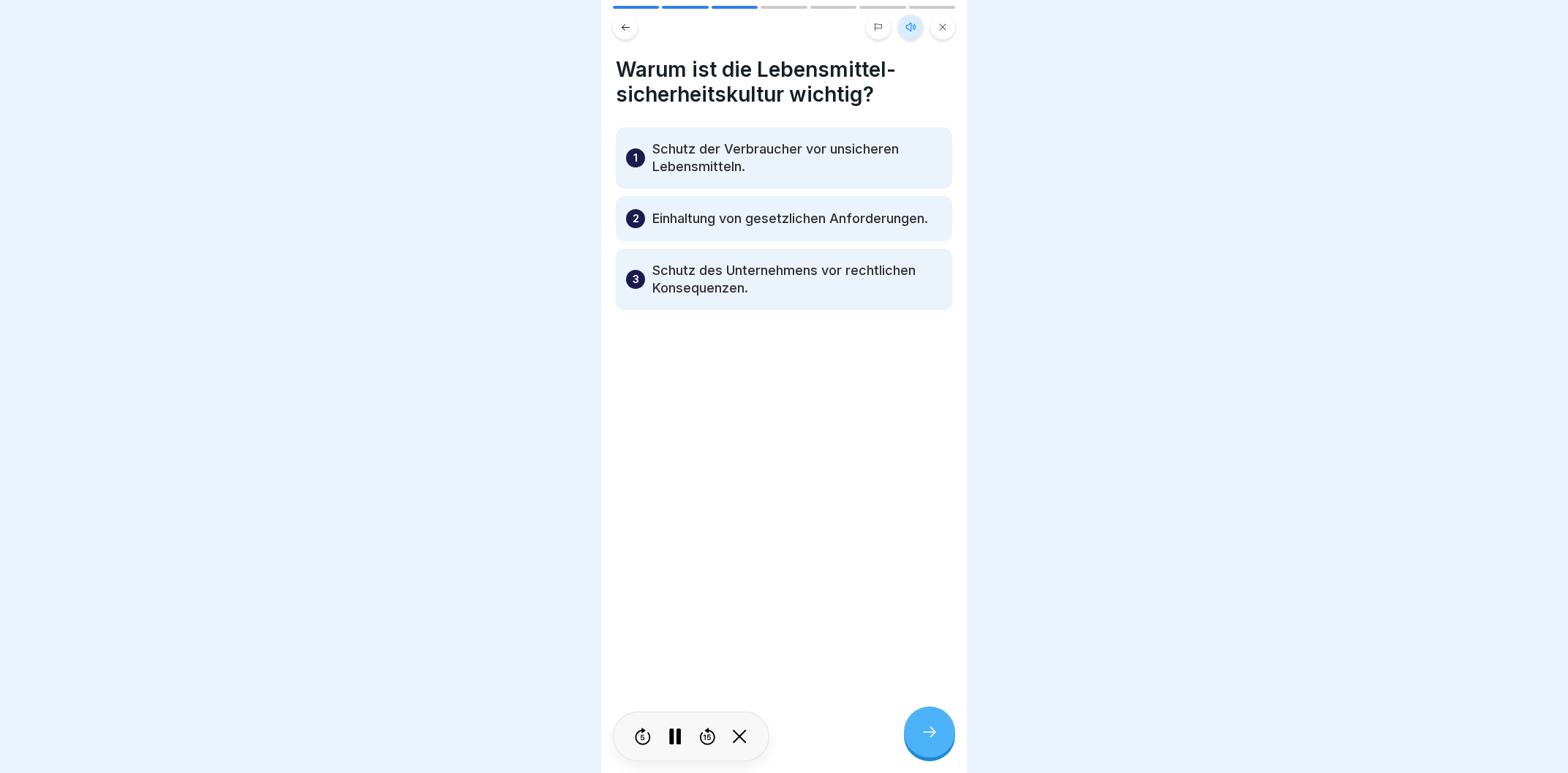
click at [940, 24] on icon at bounding box center [942, 27] width 8 height 8
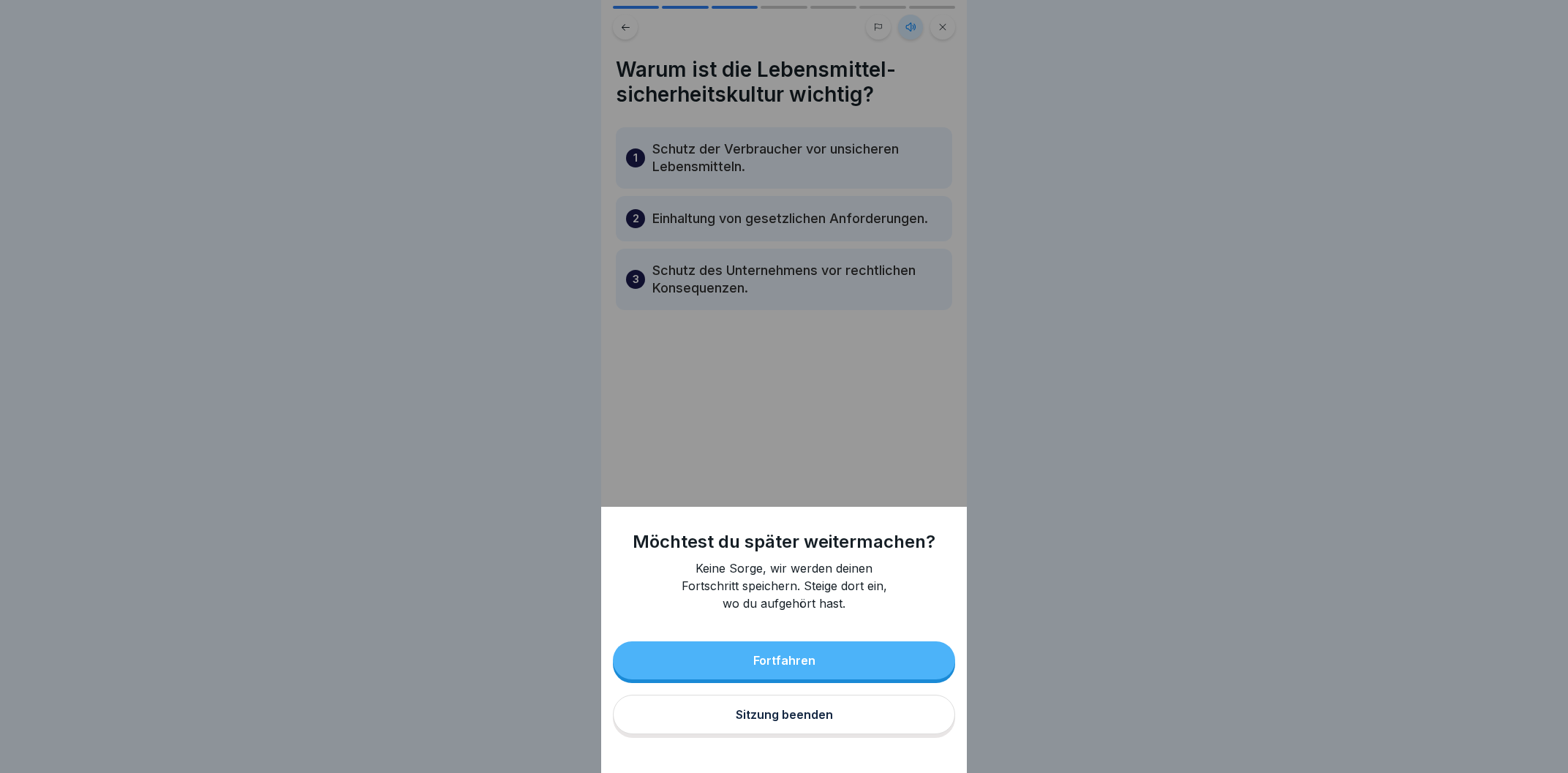
click at [760, 726] on button "Sitzung beenden" at bounding box center [784, 715] width 342 height 40
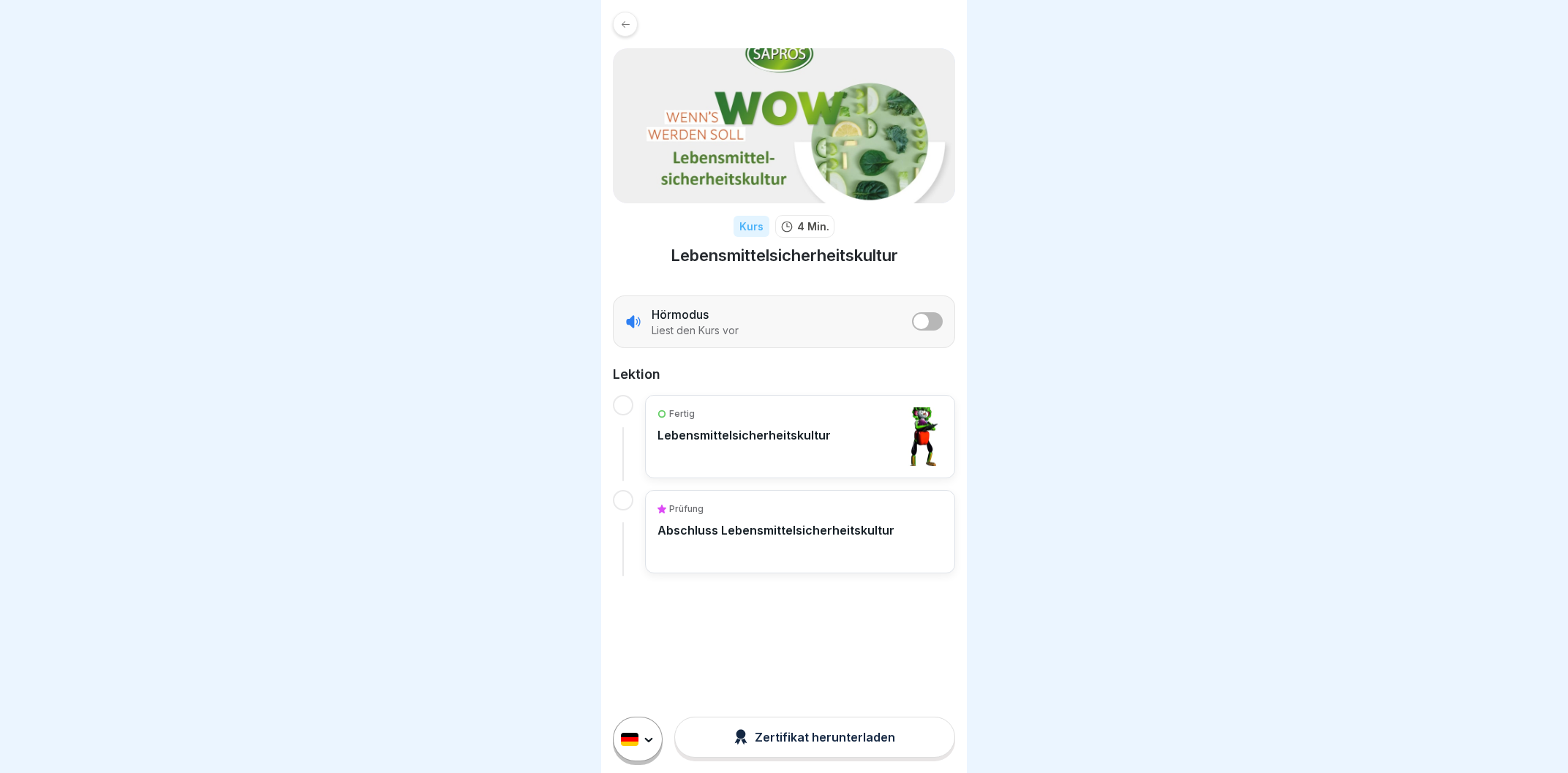
click at [628, 28] on icon at bounding box center [625, 24] width 11 height 11
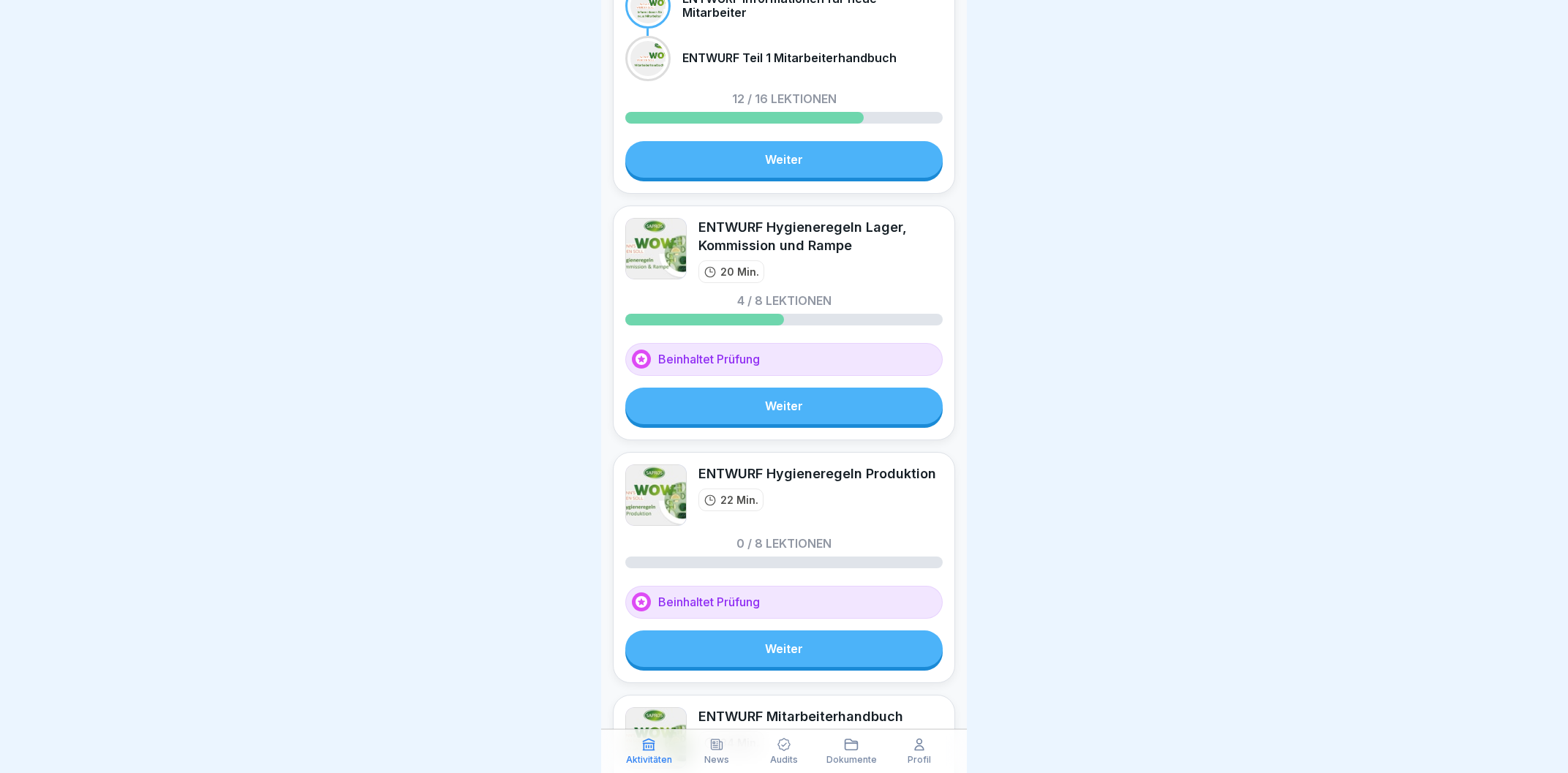
scroll to position [115, 0]
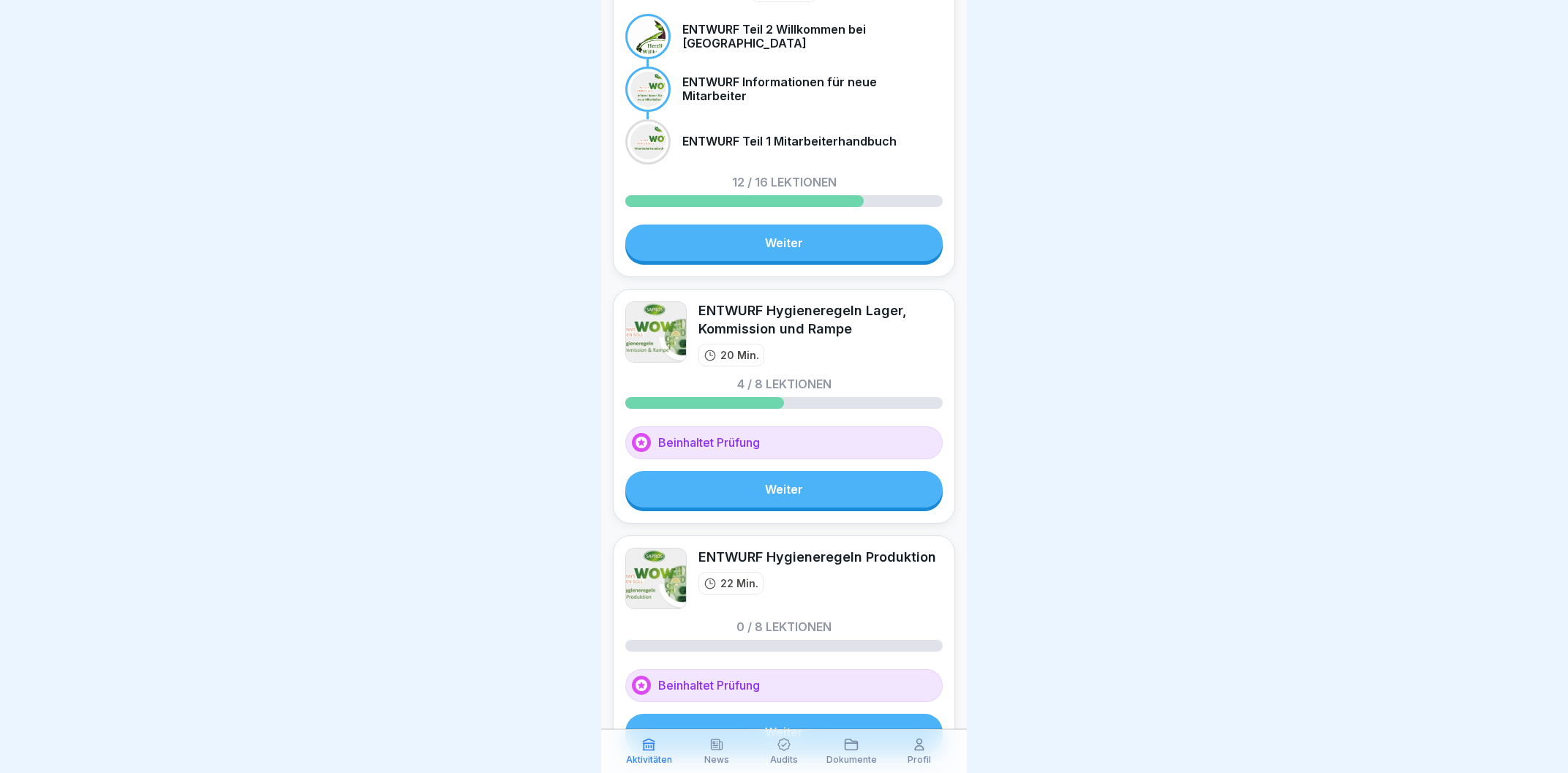
click at [919, 754] on div "Profil" at bounding box center [919, 751] width 60 height 28
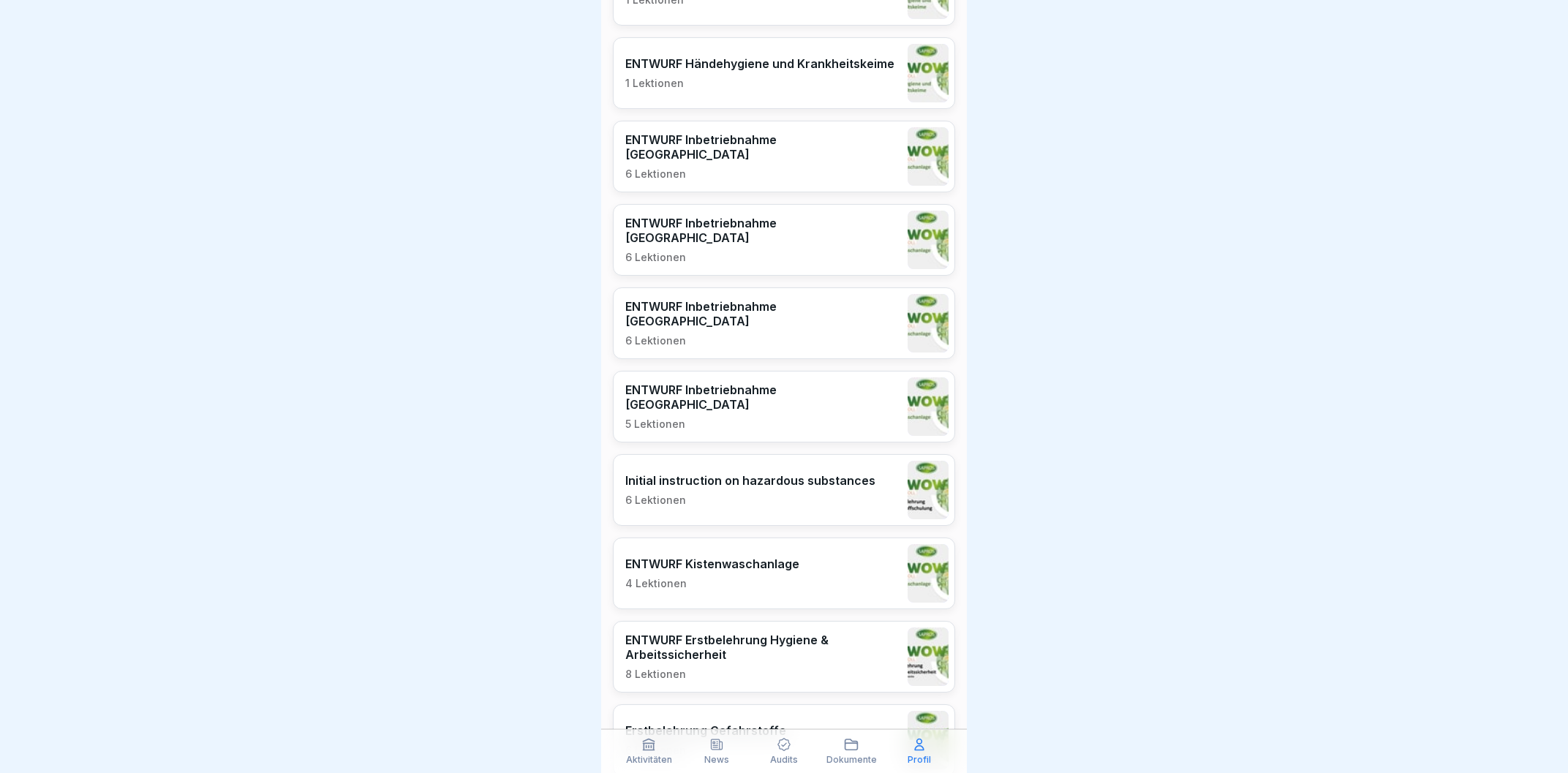
scroll to position [2831, 0]
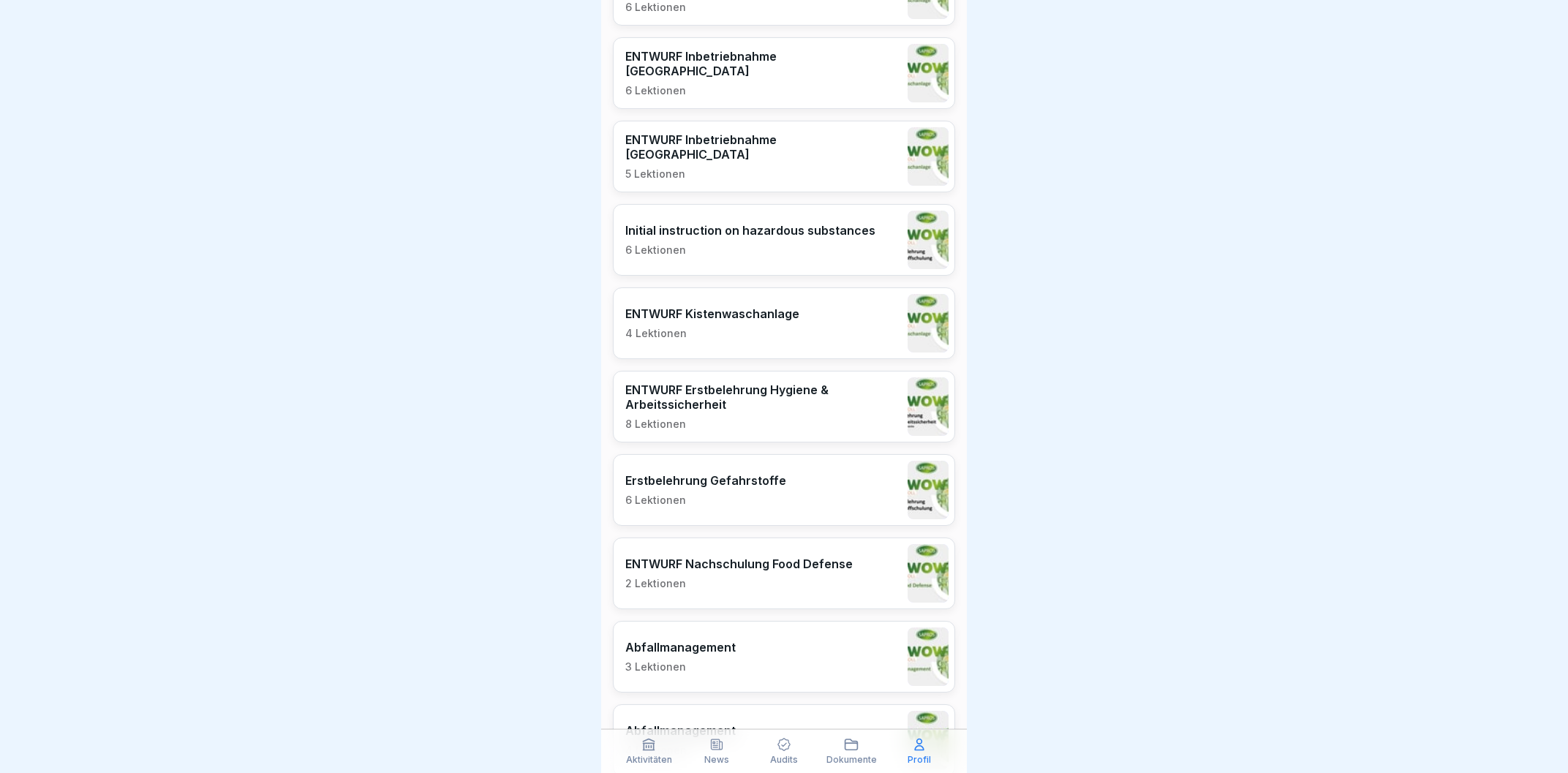
click at [791, 658] on div "Abfallmanagement 3 Lektionen" at bounding box center [784, 656] width 342 height 72
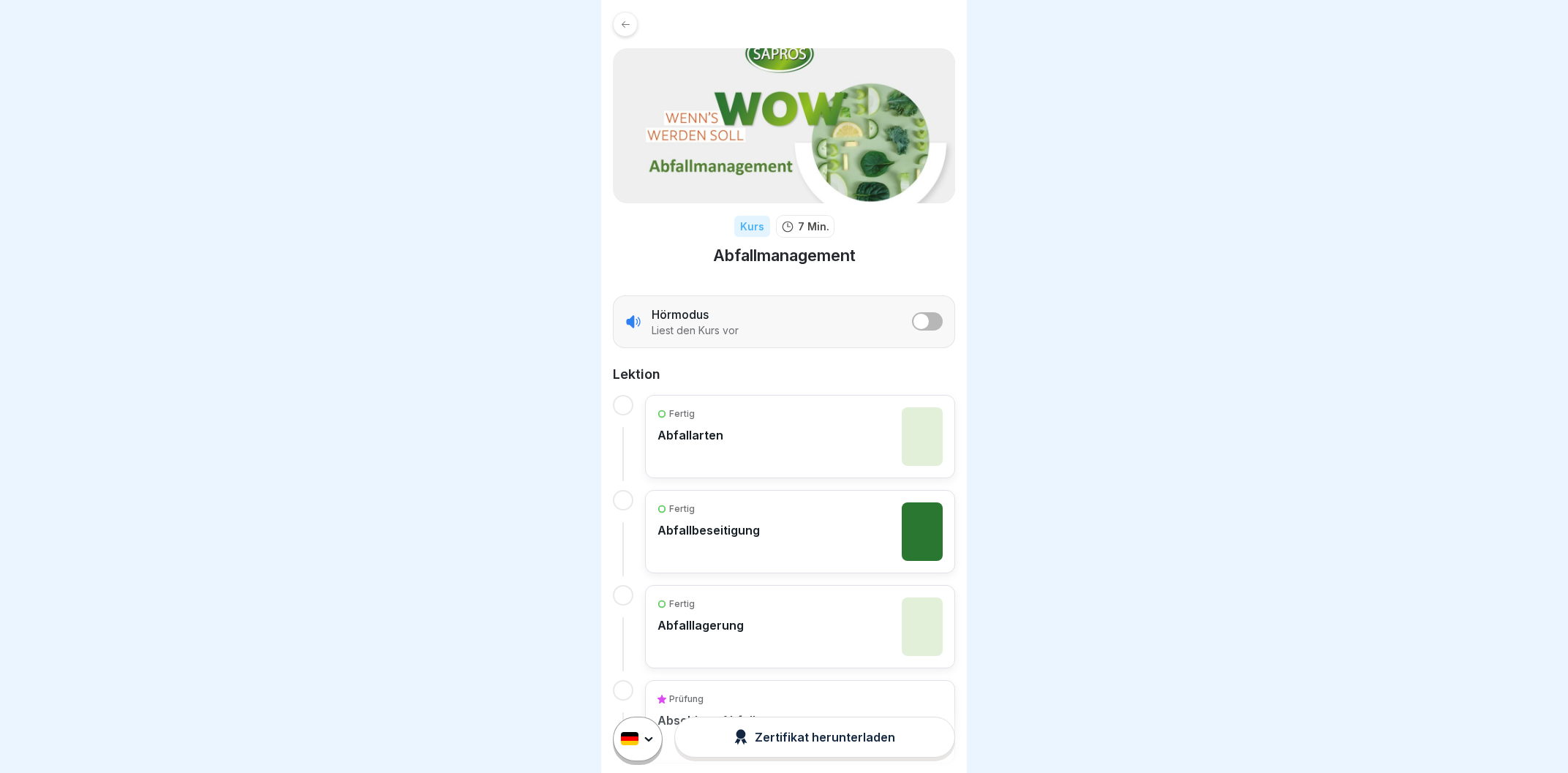
click at [922, 315] on span "listener mode" at bounding box center [921, 322] width 15 height 15
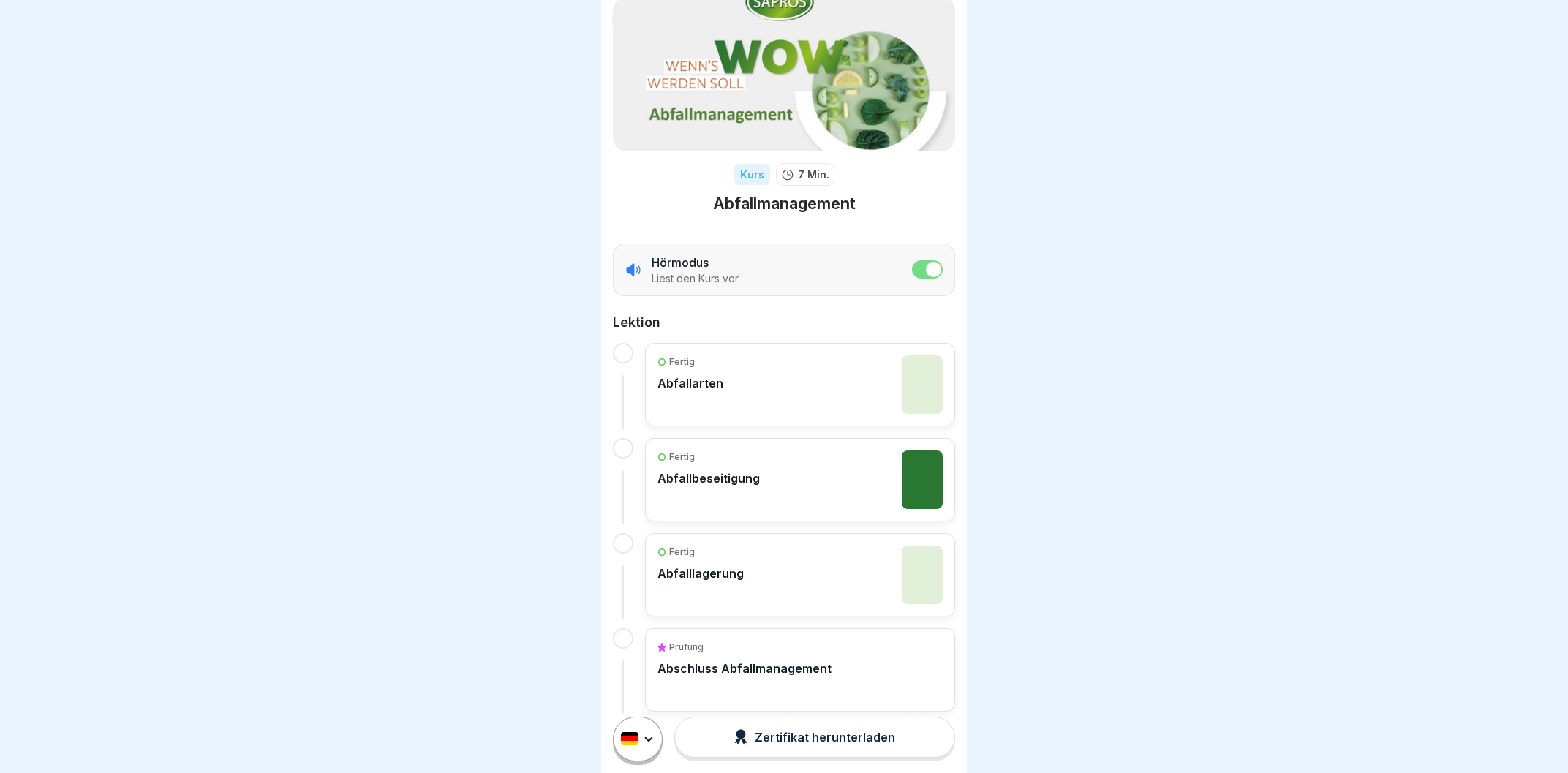
scroll to position [82, 0]
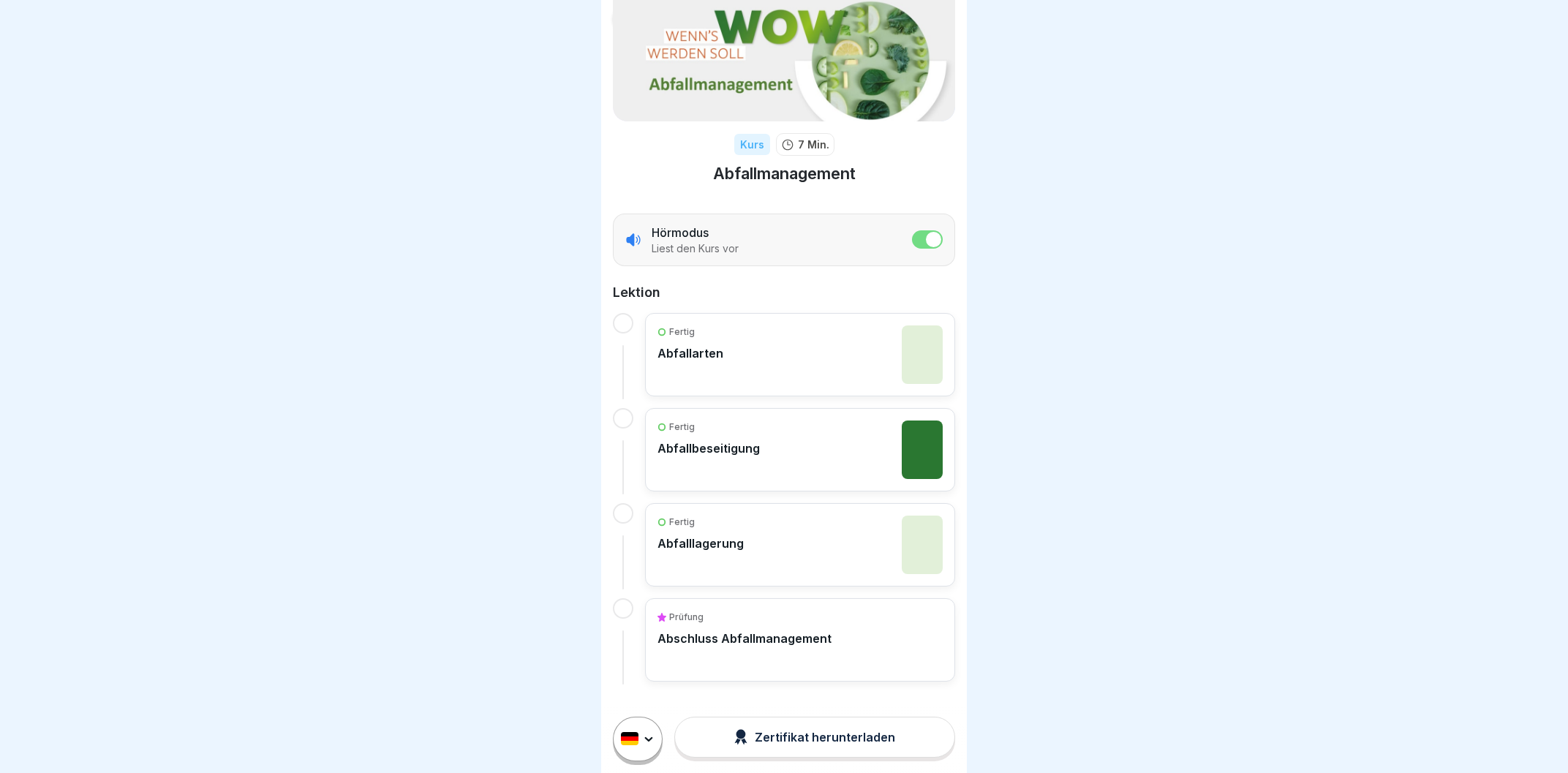
click at [790, 356] on div "Fertig Abfallarten" at bounding box center [799, 354] width 285 height 58
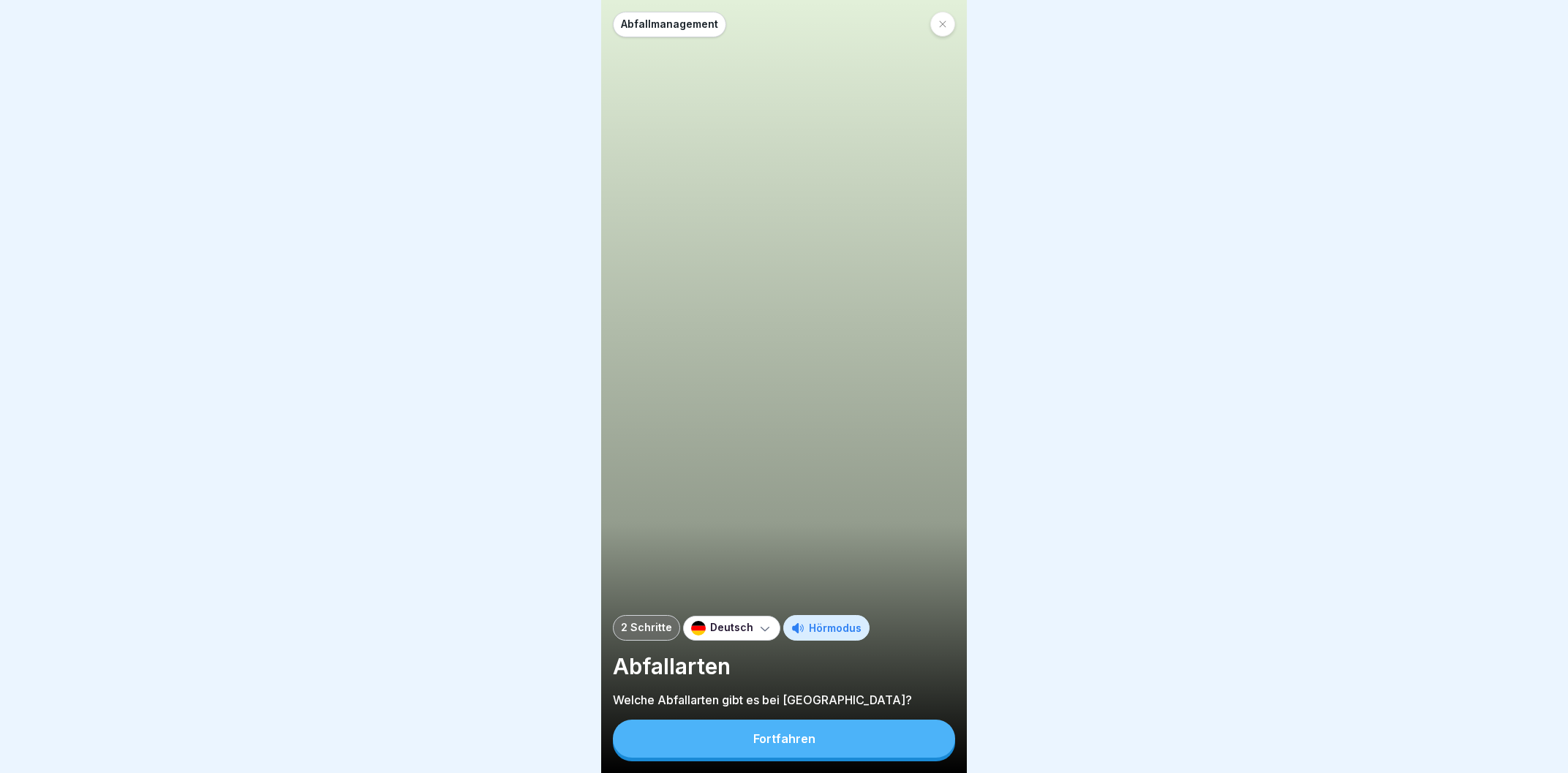
click at [825, 733] on button "Fortfahren" at bounding box center [784, 738] width 342 height 38
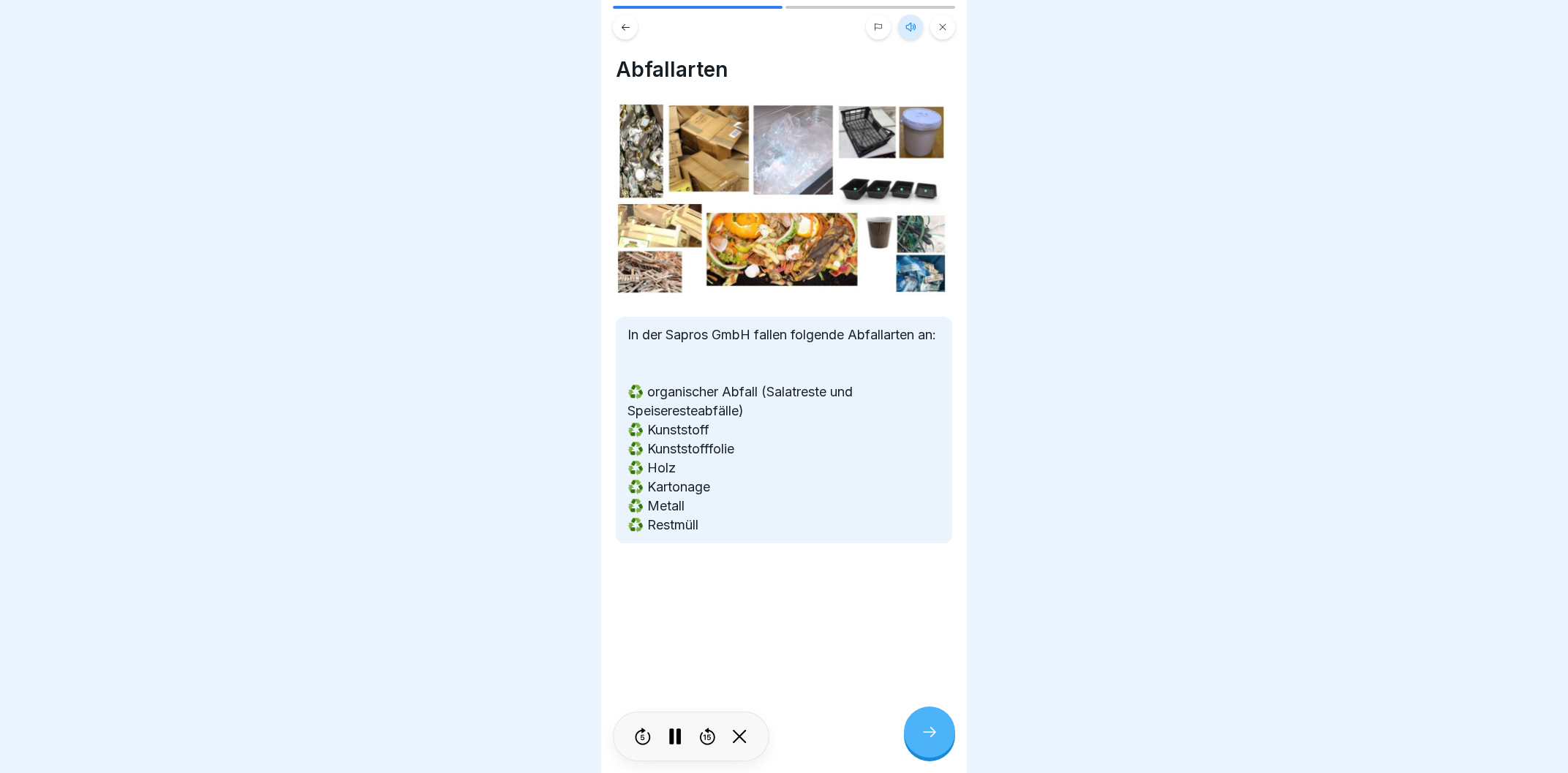
click at [632, 590] on div at bounding box center [783, 588] width 336 height 88
click at [673, 742] on rect at bounding box center [671, 736] width 4 height 16
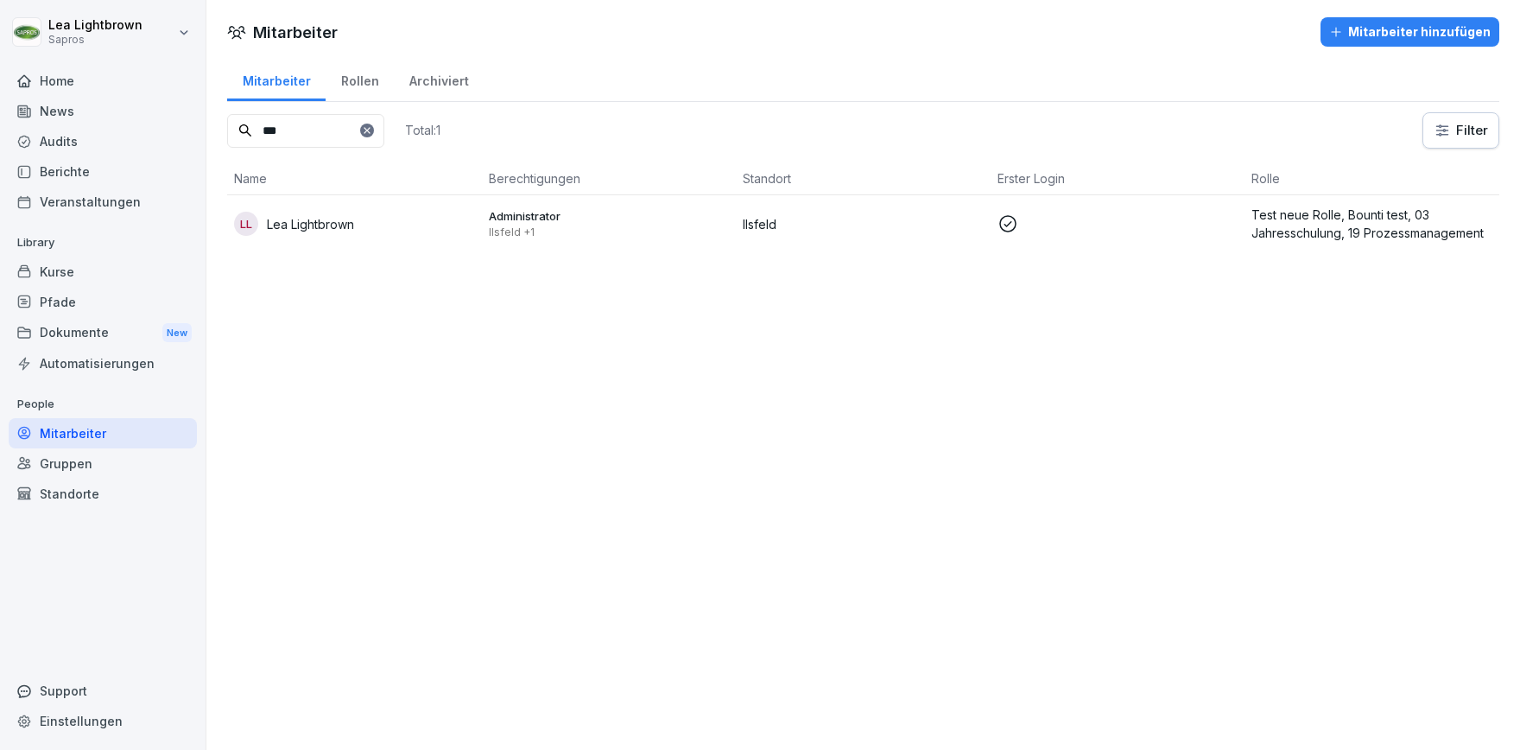
click at [91, 269] on div "Kurse" at bounding box center [103, 272] width 188 height 30
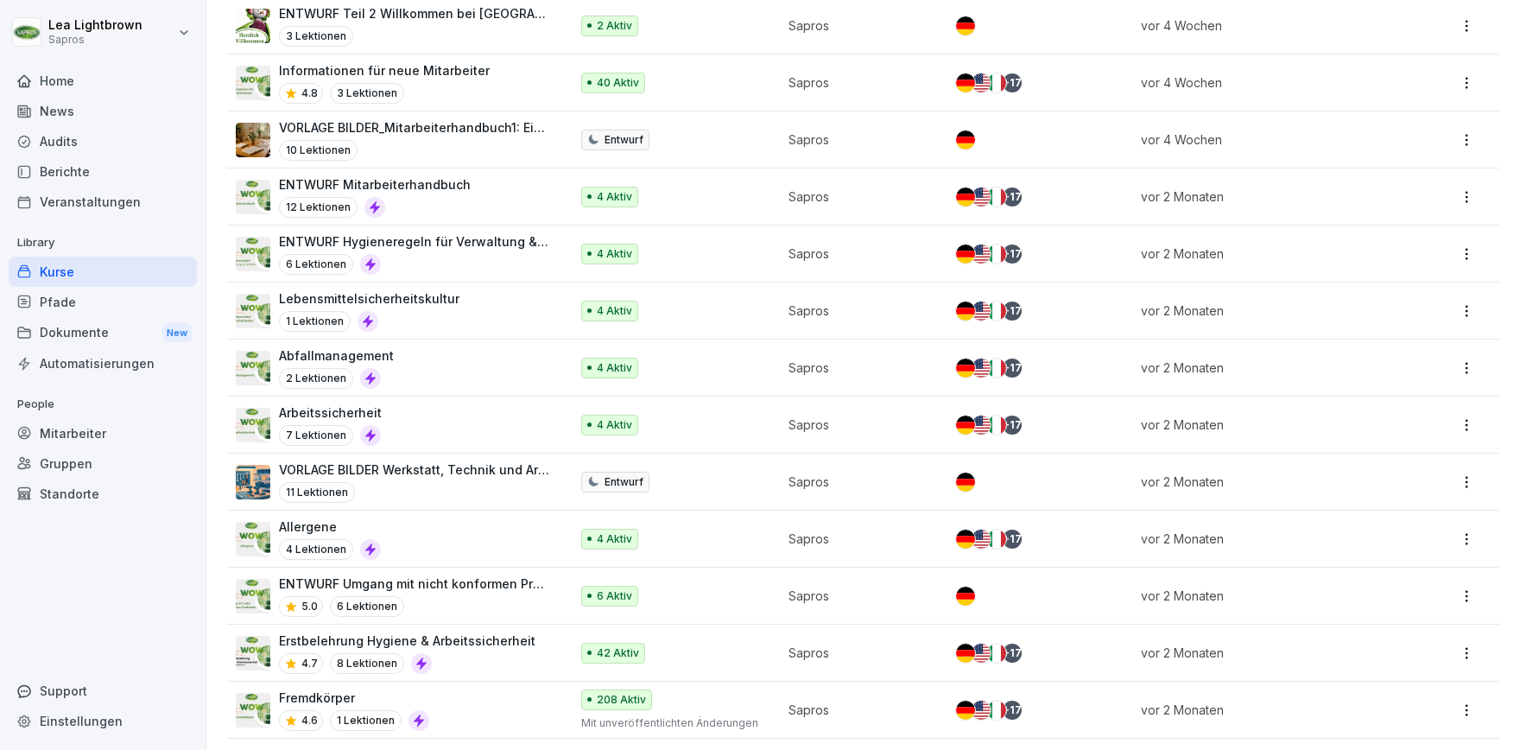
scroll to position [1097, 0]
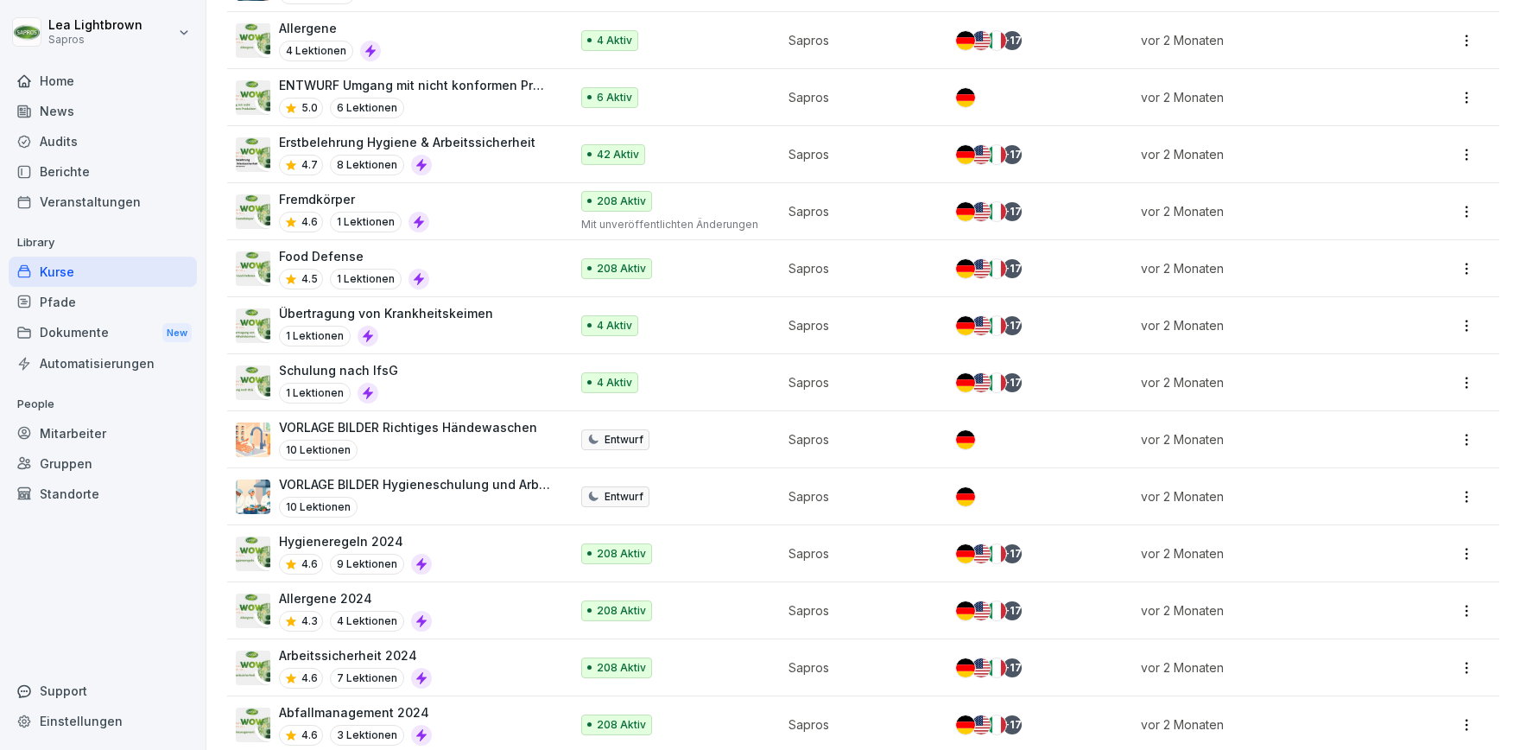
click at [518, 258] on div "Food Defense 4.5 1 Lektionen" at bounding box center [394, 268] width 316 height 42
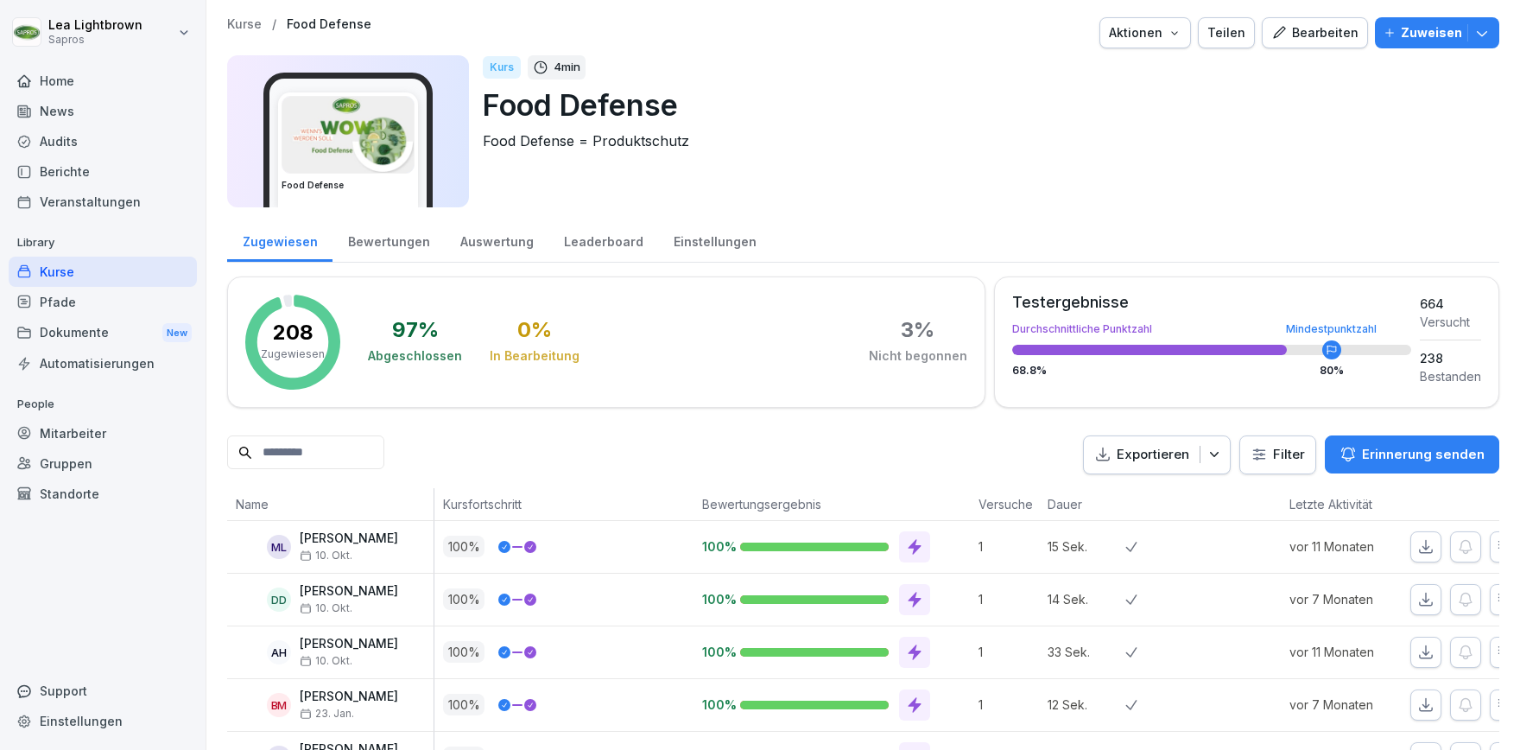
click at [410, 238] on div "Bewertungen" at bounding box center [389, 240] width 112 height 44
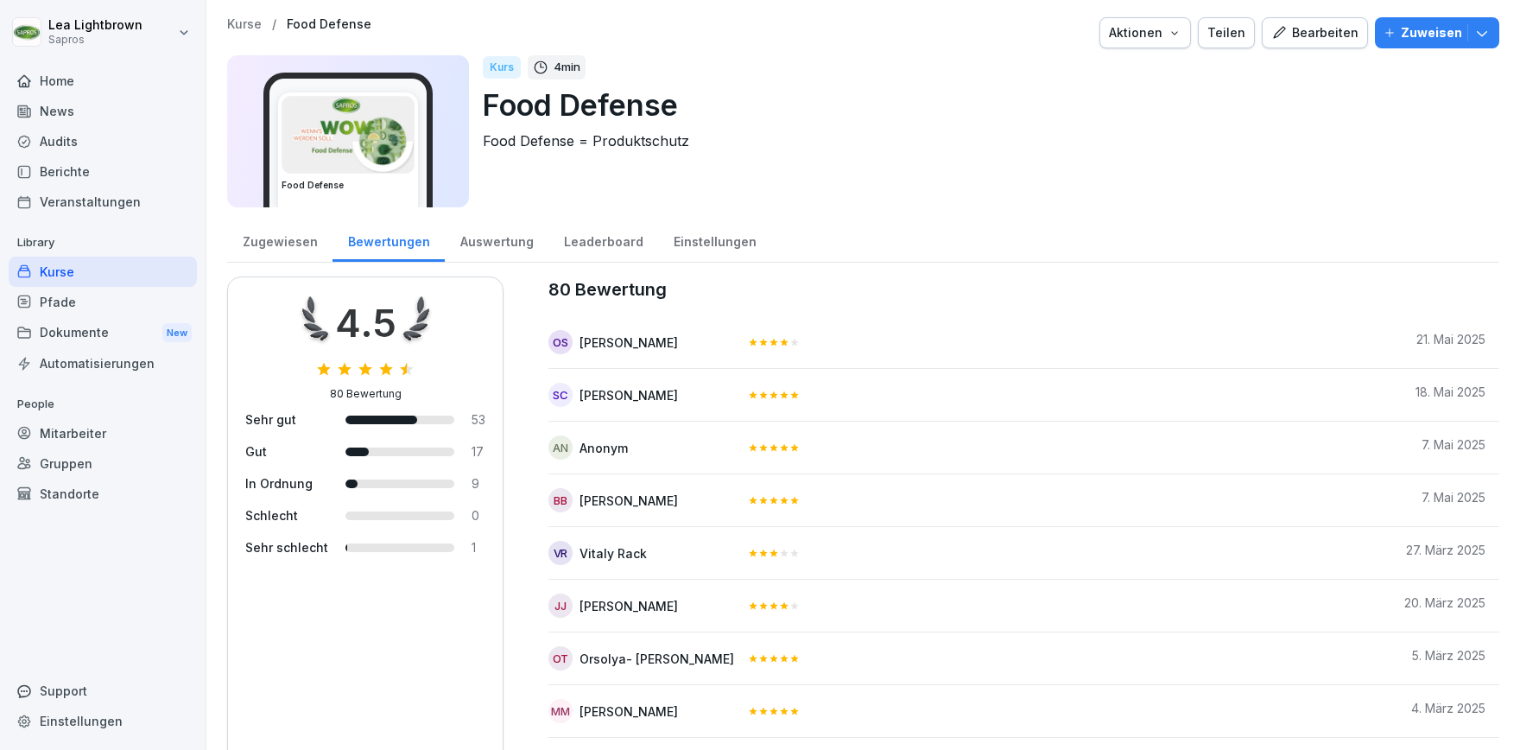
click at [476, 245] on div "Auswertung" at bounding box center [497, 240] width 104 height 44
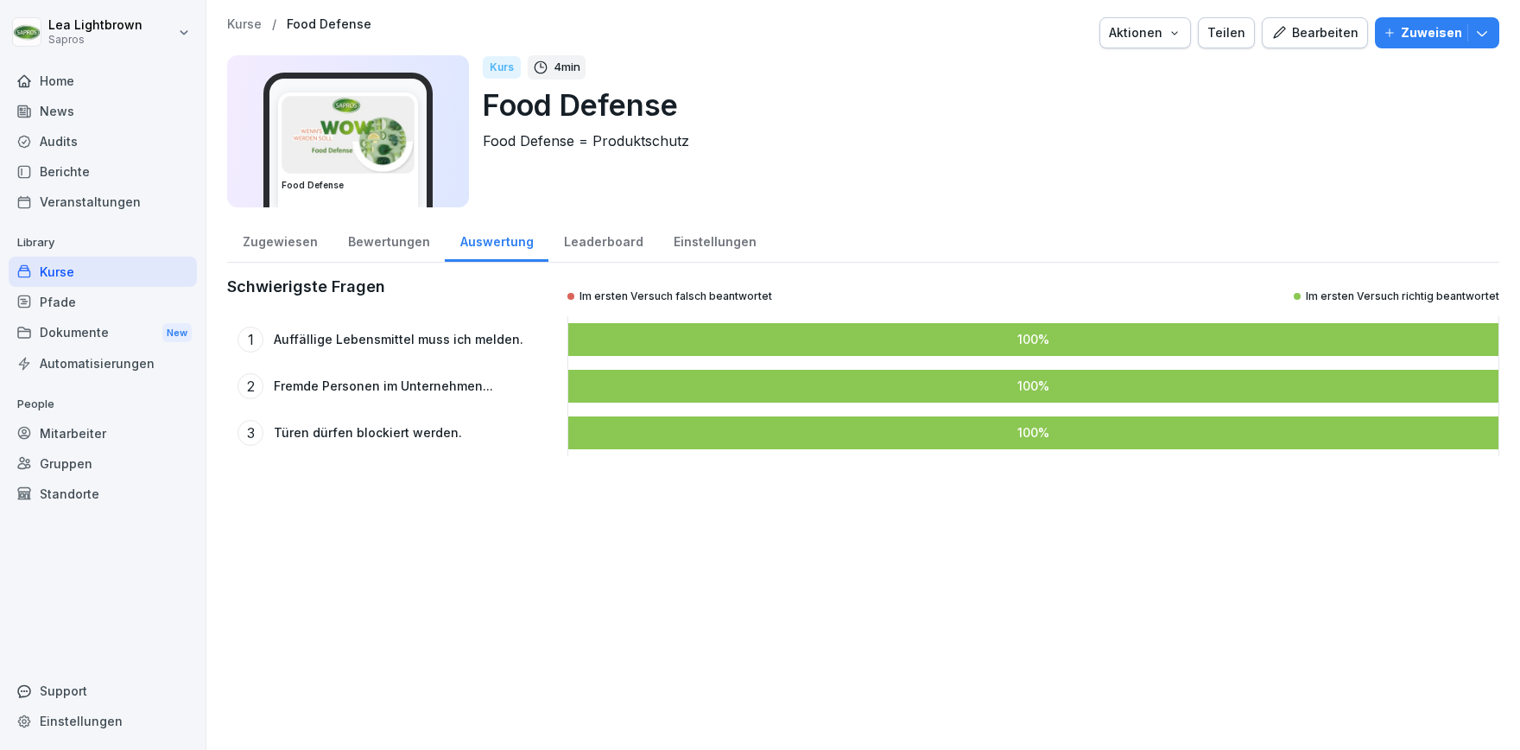
click at [310, 249] on div "Zugewiesen" at bounding box center [279, 240] width 105 height 44
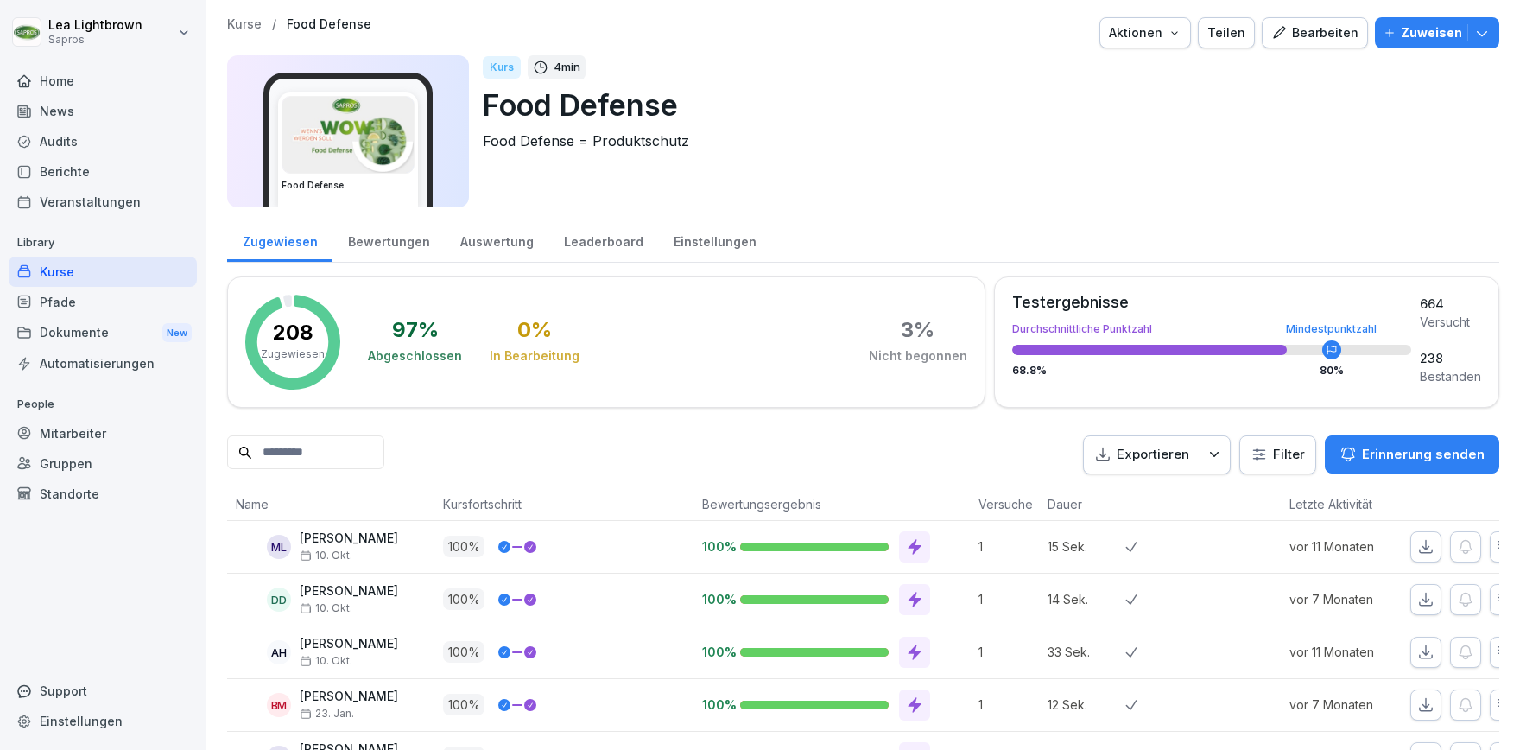
scroll to position [399, 0]
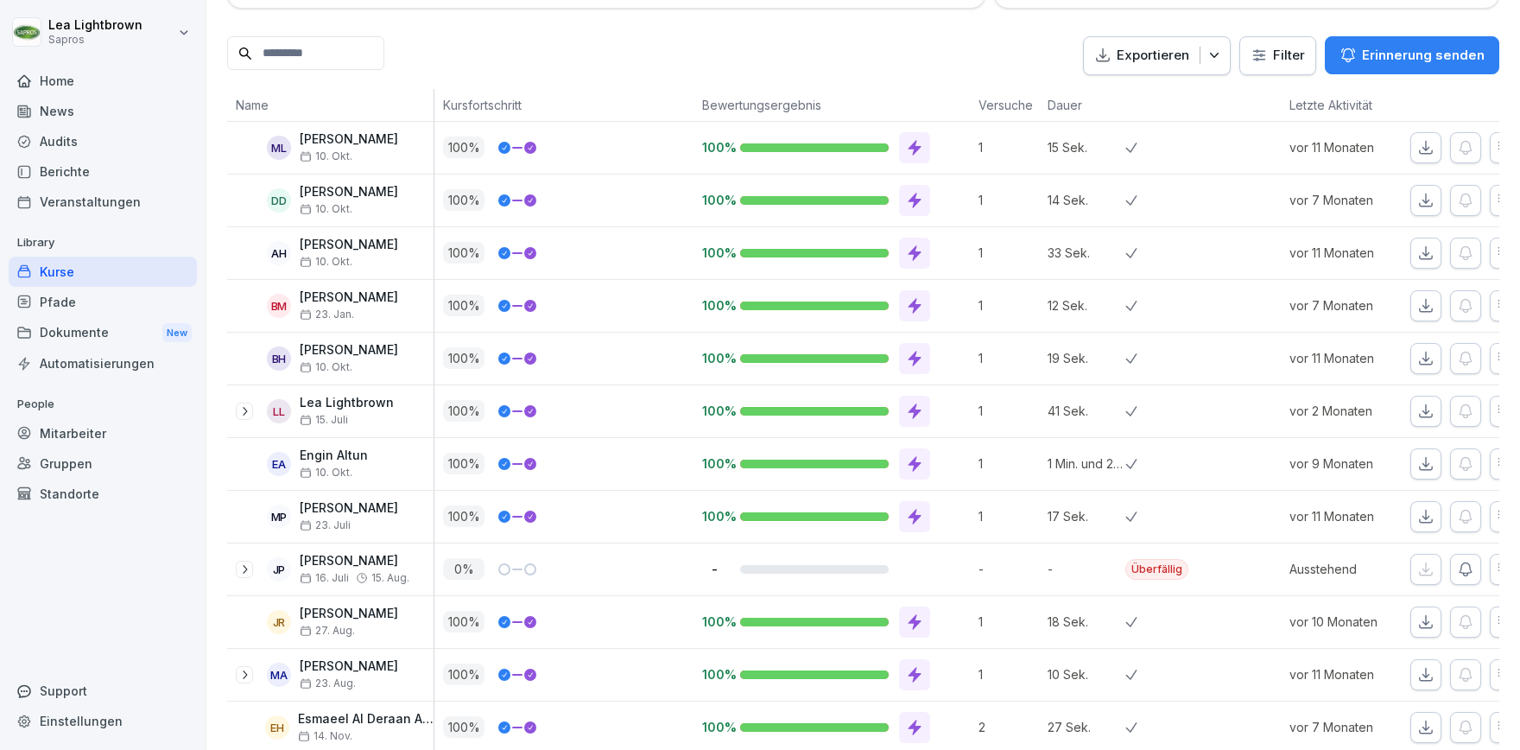
click at [1307, 62] on html "Lea Lightbrown Sapros Home News Audits Berichte Veranstaltungen Library Kurse P…" at bounding box center [760, 375] width 1520 height 750
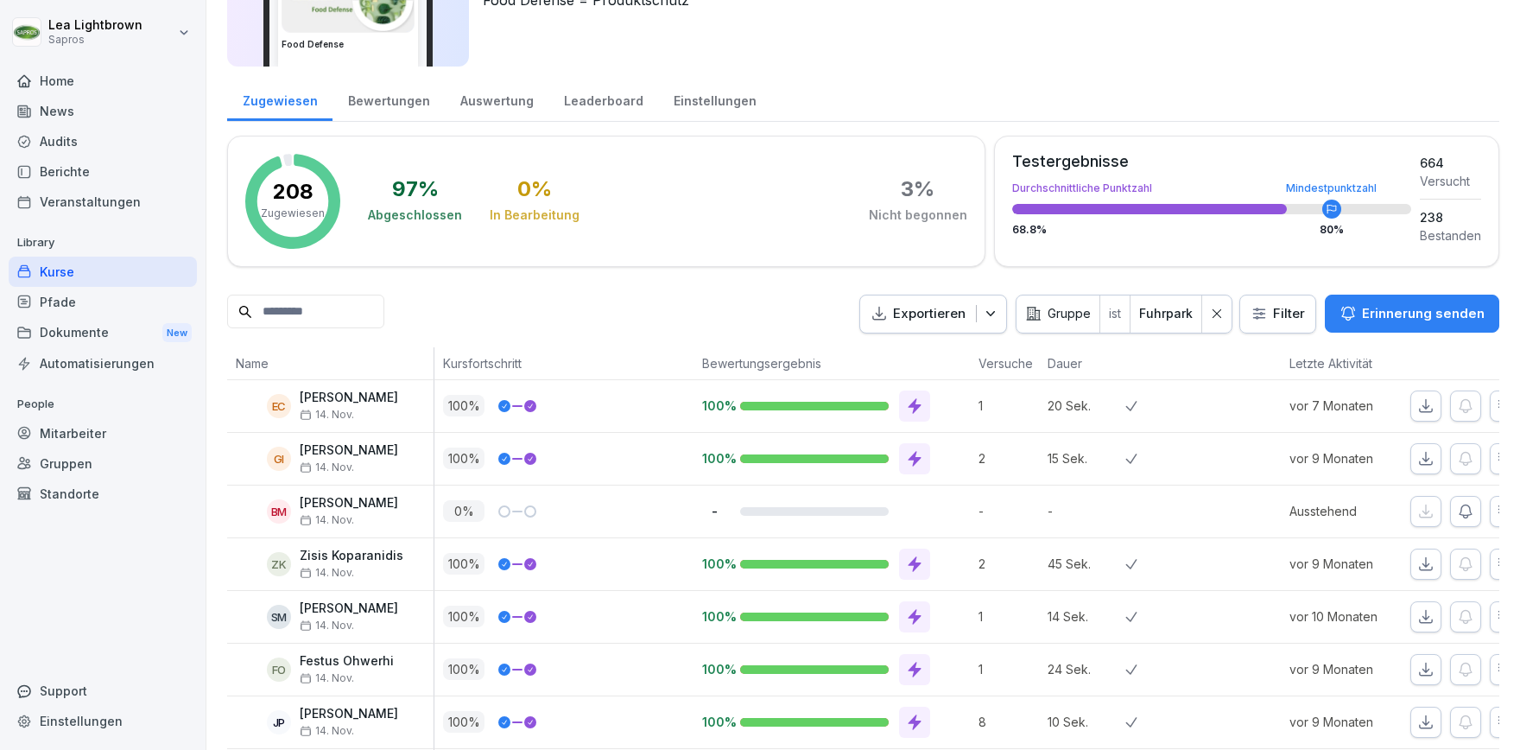
scroll to position [0, 0]
